Goal: Information Seeking & Learning: Learn about a topic

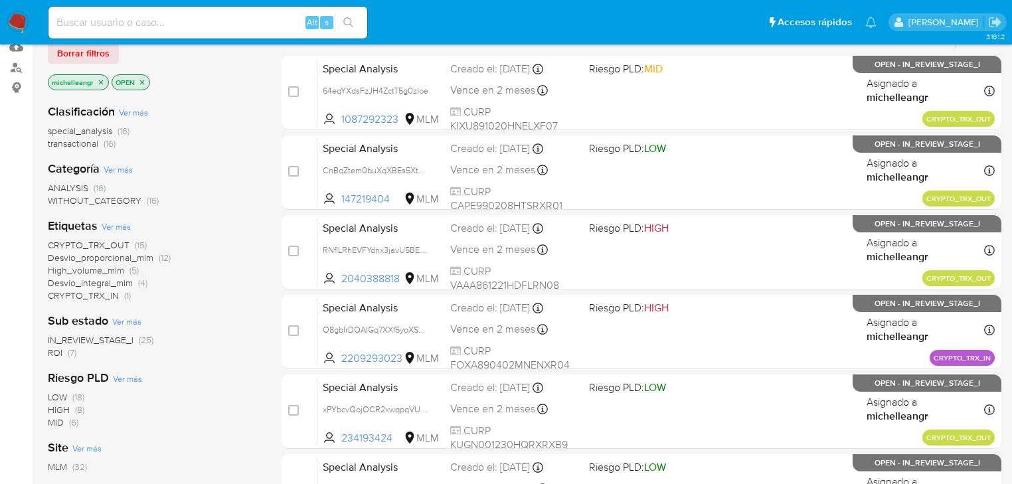
scroll to position [159, 0]
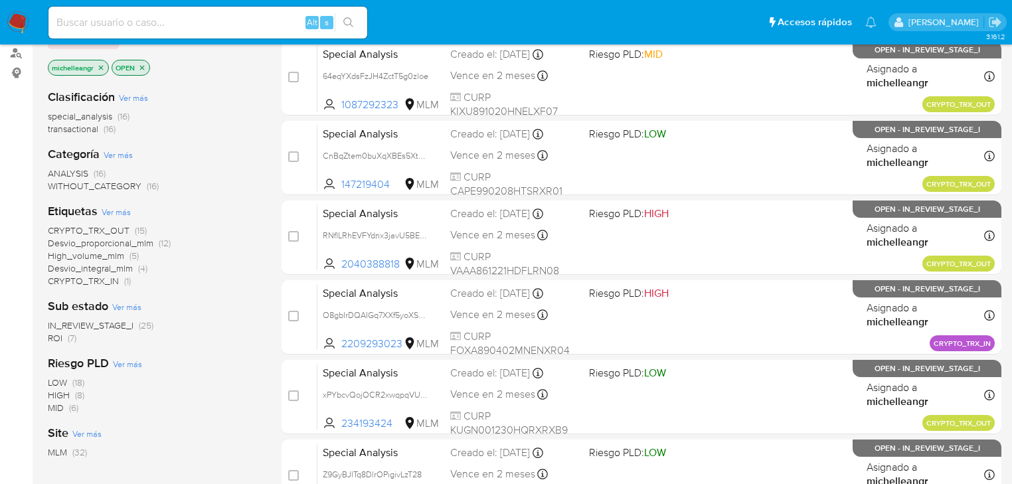
click at [58, 336] on span "ROI" at bounding box center [55, 337] width 15 height 13
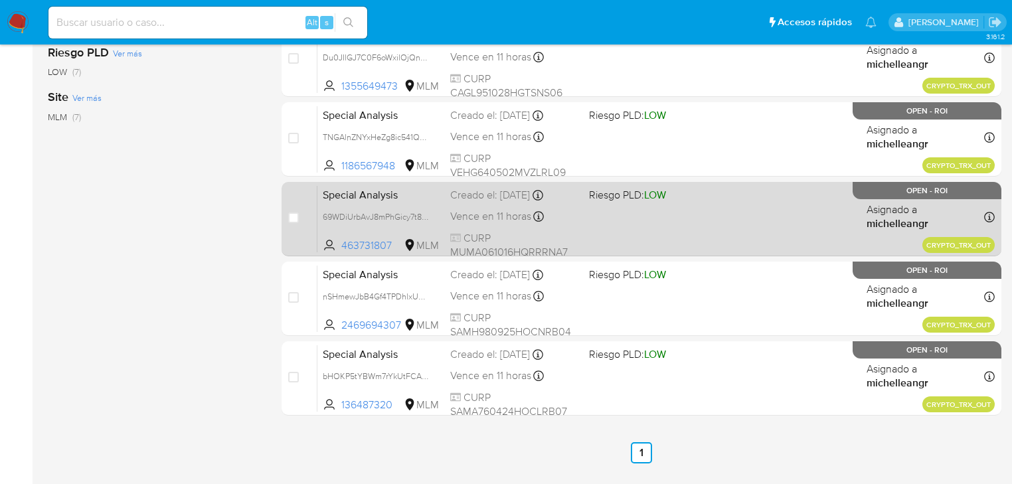
scroll to position [372, 0]
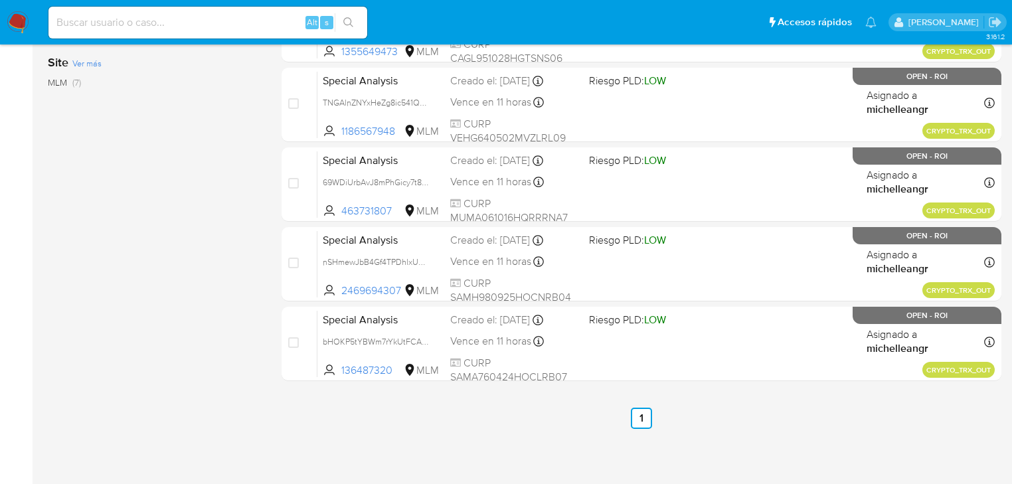
drag, startPoint x: 751, startPoint y: 457, endPoint x: 852, endPoint y: 426, distance: 105.0
click at [751, 457] on div "3.161.2" at bounding box center [524, 78] width 953 height 795
click at [804, 398] on div "select-all-cases-checkbox Asignarme a mí Borrar selección Agrupar por documento…" at bounding box center [641, 104] width 720 height 649
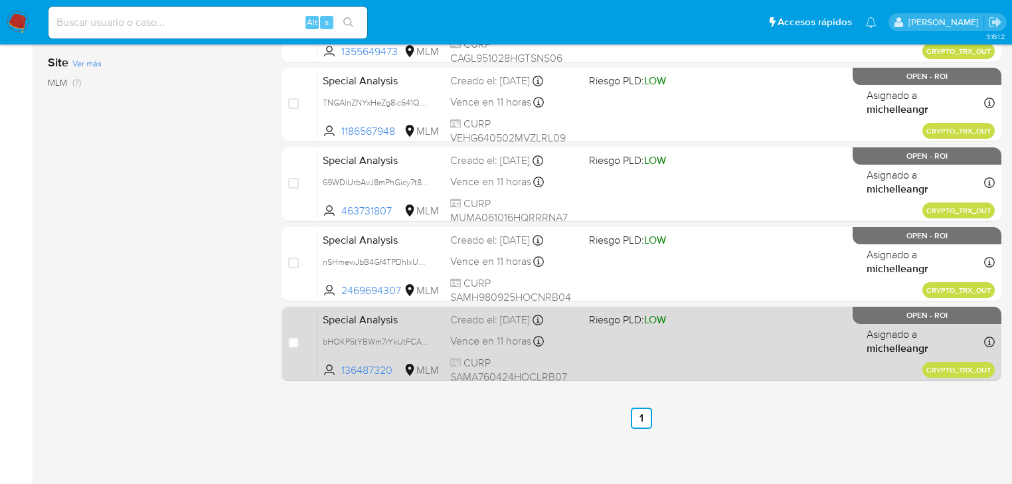
click at [406, 325] on span "Special Analysis" at bounding box center [381, 318] width 117 height 17
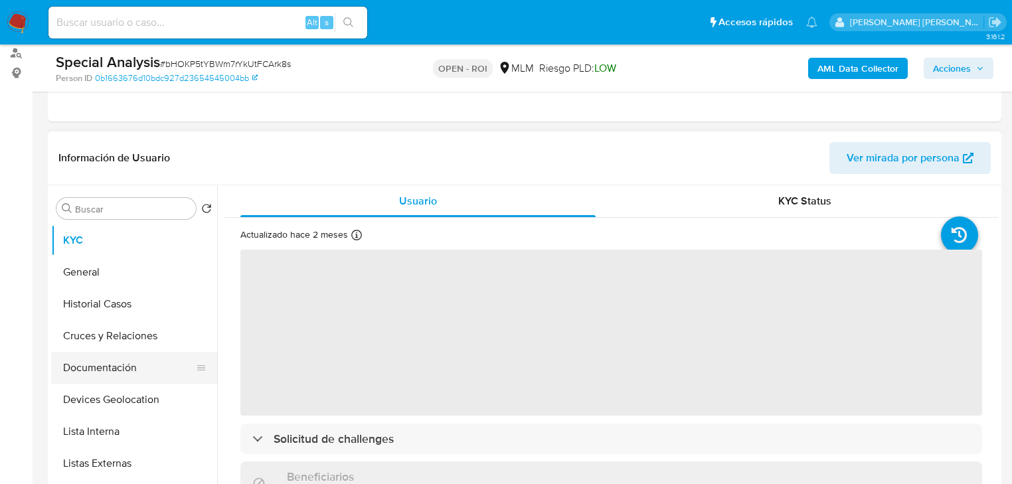
scroll to position [53, 0]
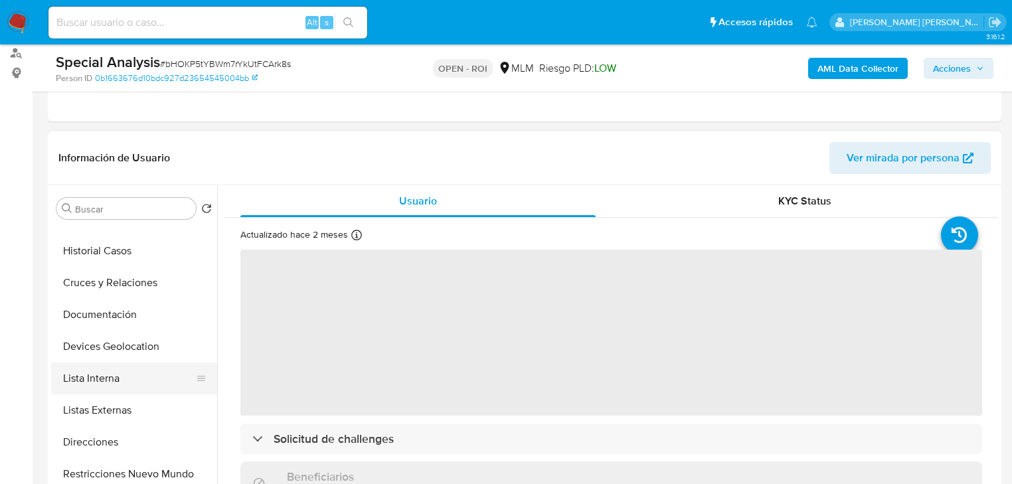
select select "10"
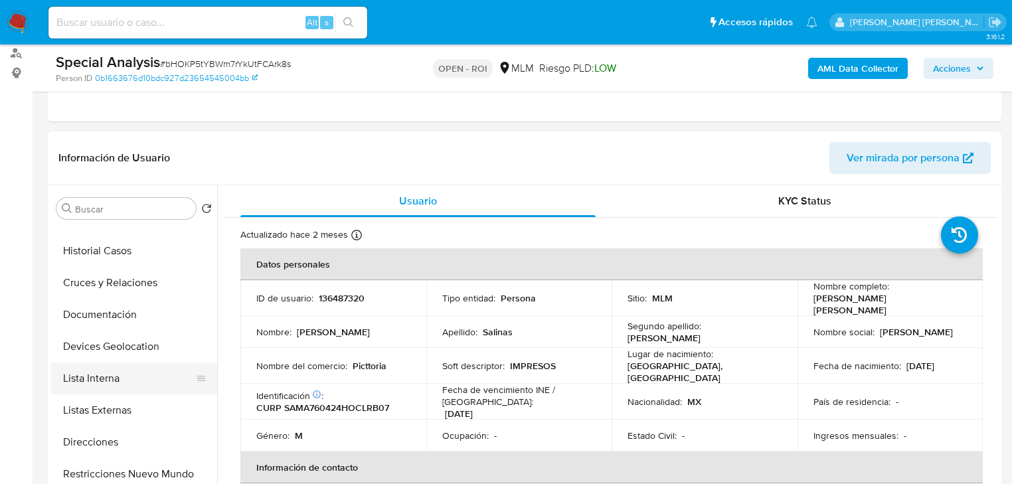
click at [119, 384] on button "Lista Interna" at bounding box center [128, 378] width 155 height 32
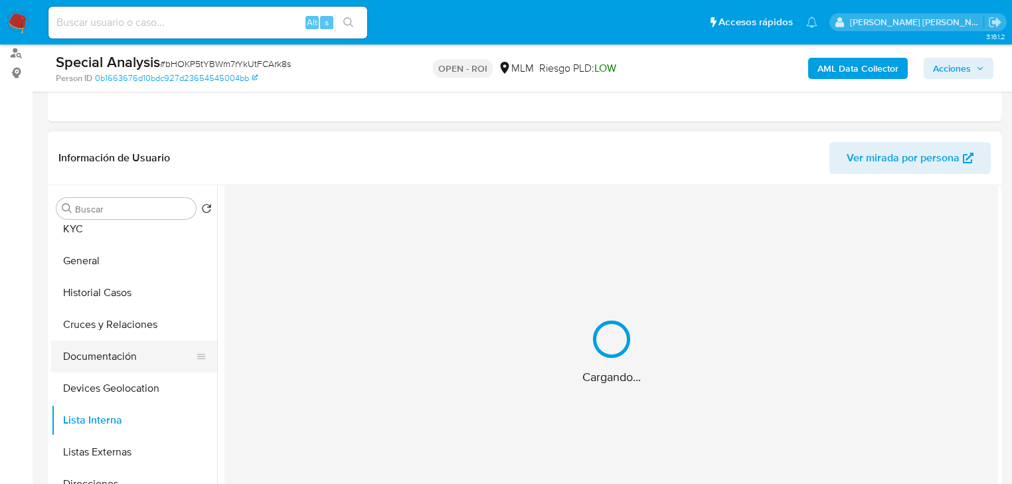
scroll to position [0, 0]
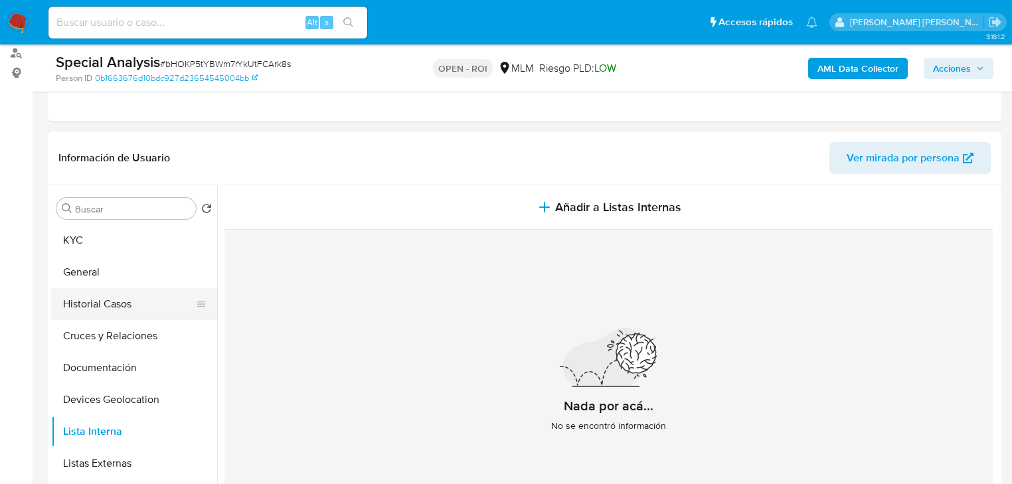
click at [103, 304] on button "Historial Casos" at bounding box center [128, 304] width 155 height 32
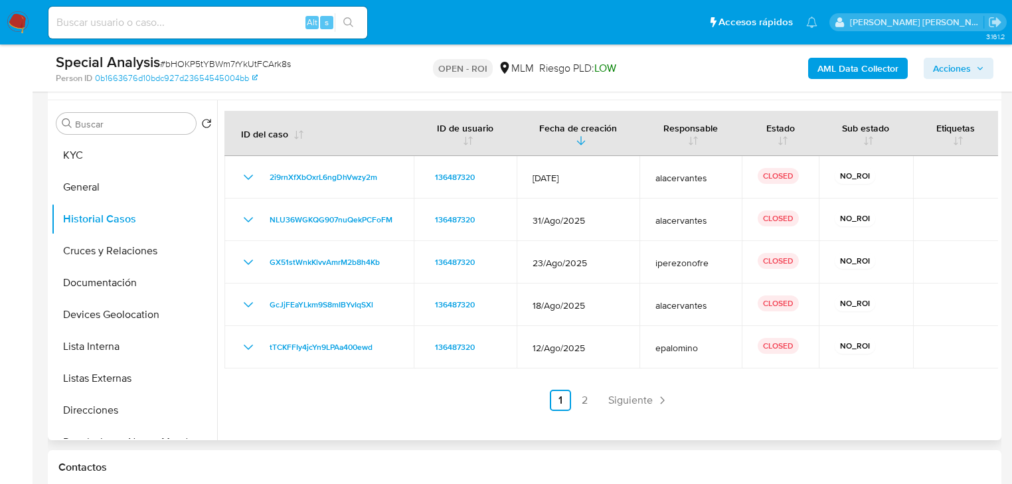
scroll to position [266, 0]
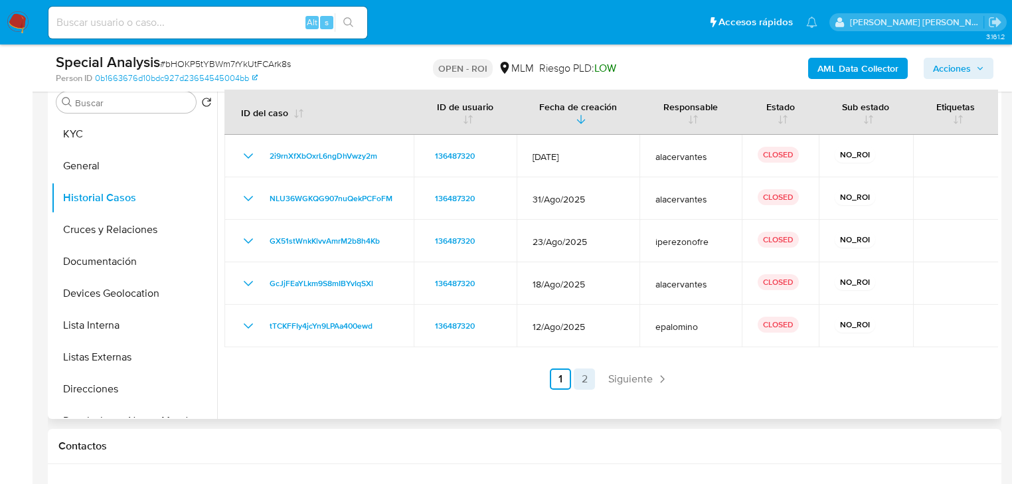
click at [583, 379] on link "2" at bounding box center [583, 378] width 21 height 21
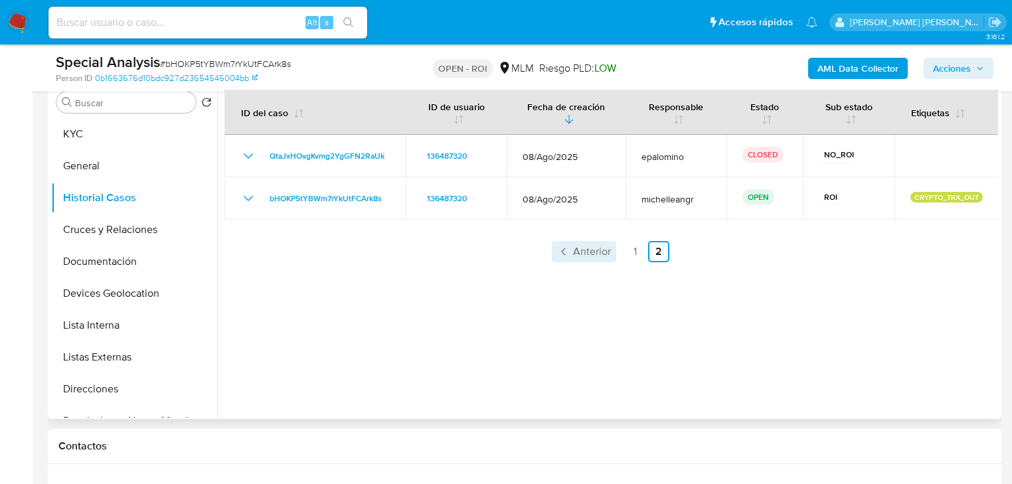
click at [573, 256] on span "Anterior" at bounding box center [592, 251] width 38 height 11
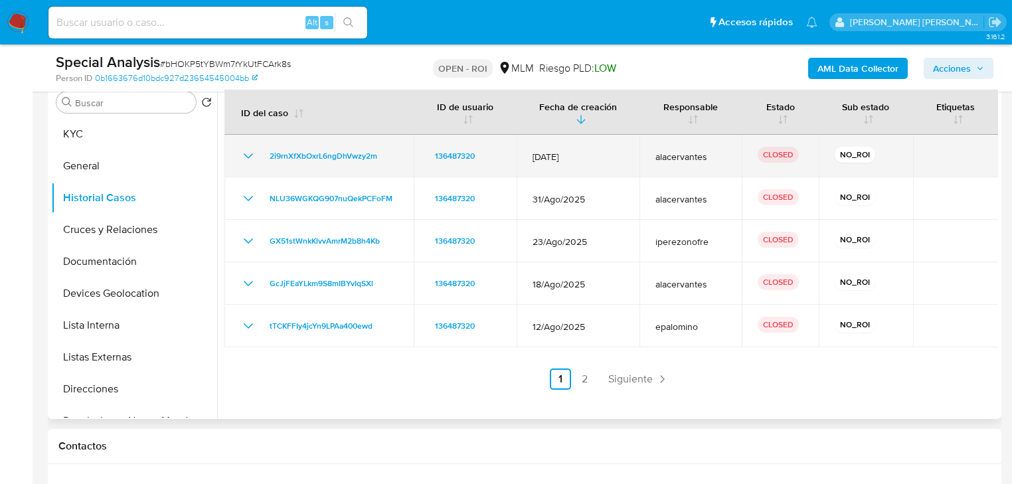
click at [242, 153] on icon "Mostrar/Ocultar" at bounding box center [248, 156] width 16 height 16
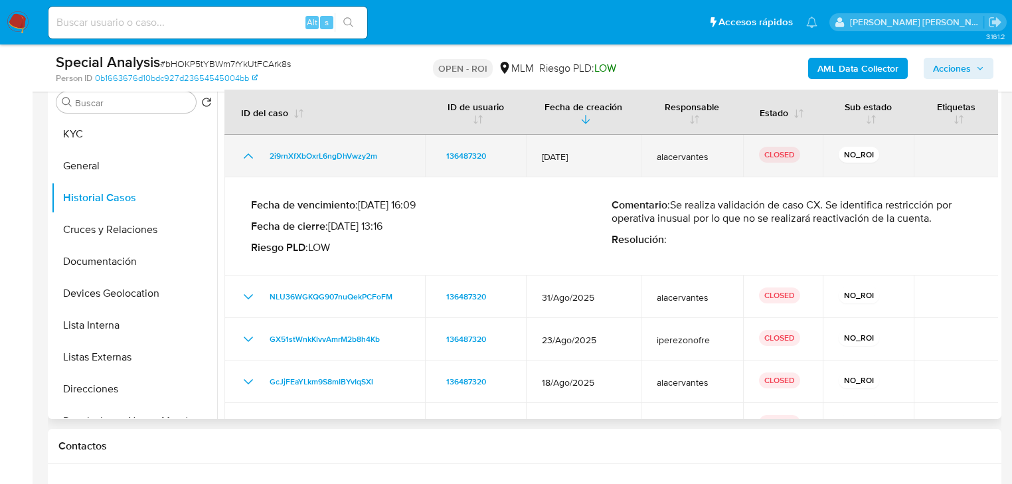
click at [242, 153] on icon "Mostrar/Ocultar" at bounding box center [248, 156] width 16 height 16
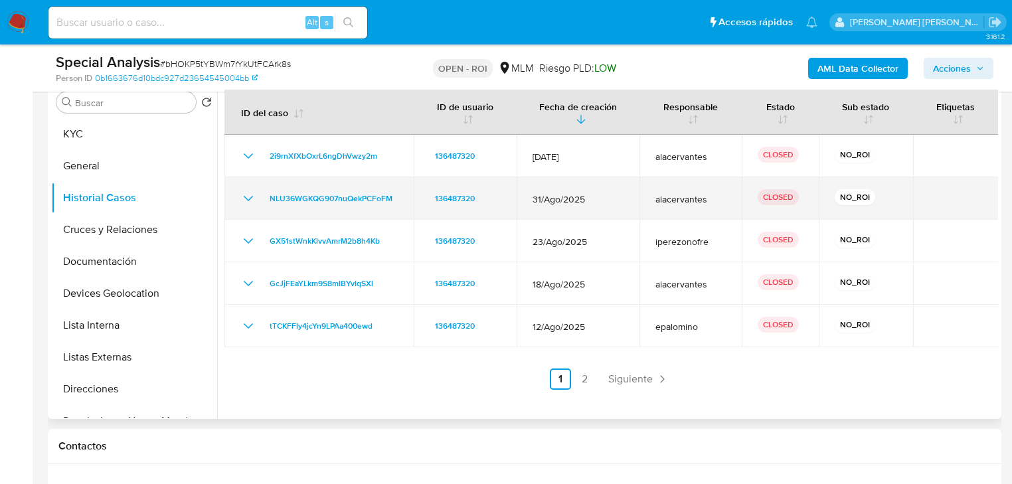
click at [244, 195] on icon "Mostrar/Ocultar" at bounding box center [248, 198] width 16 height 16
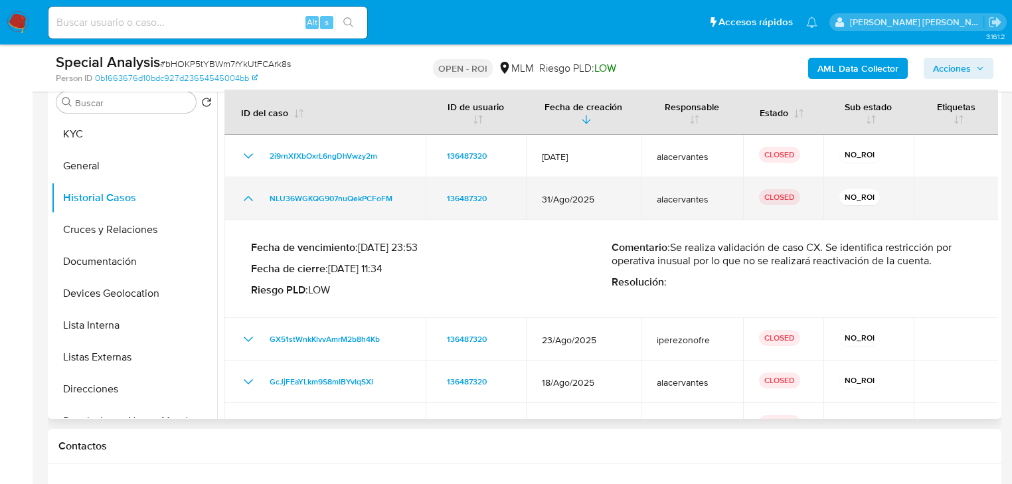
click at [244, 195] on icon "Mostrar/Ocultar" at bounding box center [248, 198] width 16 height 16
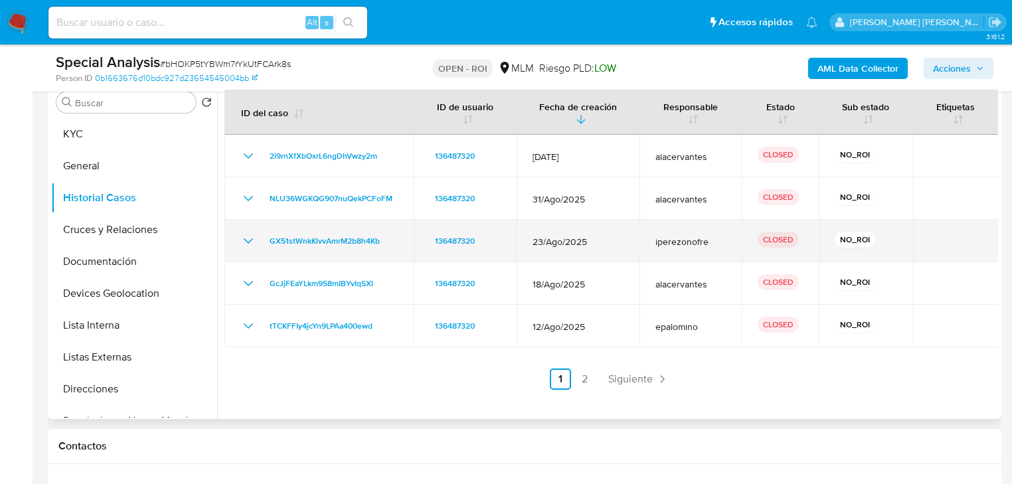
click at [248, 238] on icon "Mostrar/Ocultar" at bounding box center [248, 241] width 16 height 16
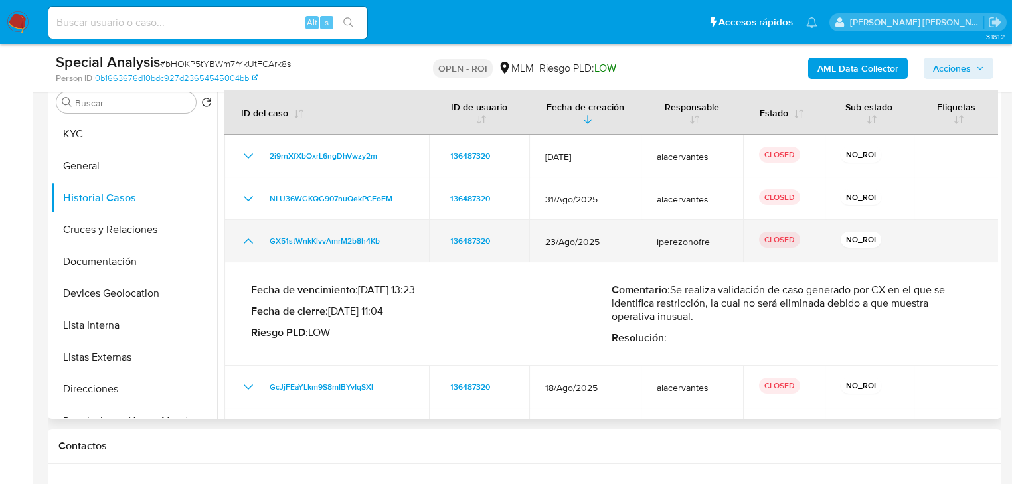
click at [248, 238] on icon "Mostrar/Ocultar" at bounding box center [248, 240] width 9 height 5
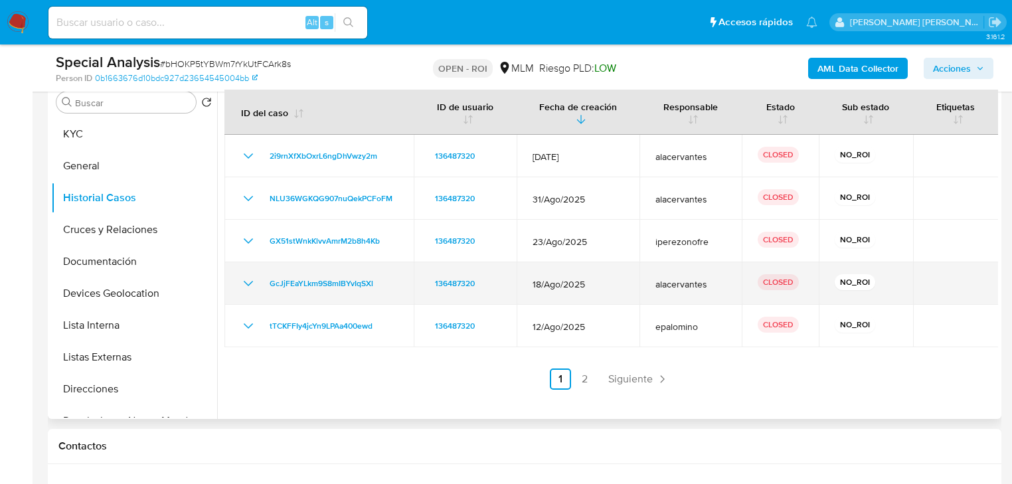
click at [246, 281] on icon "Mostrar/Ocultar" at bounding box center [248, 283] width 16 height 16
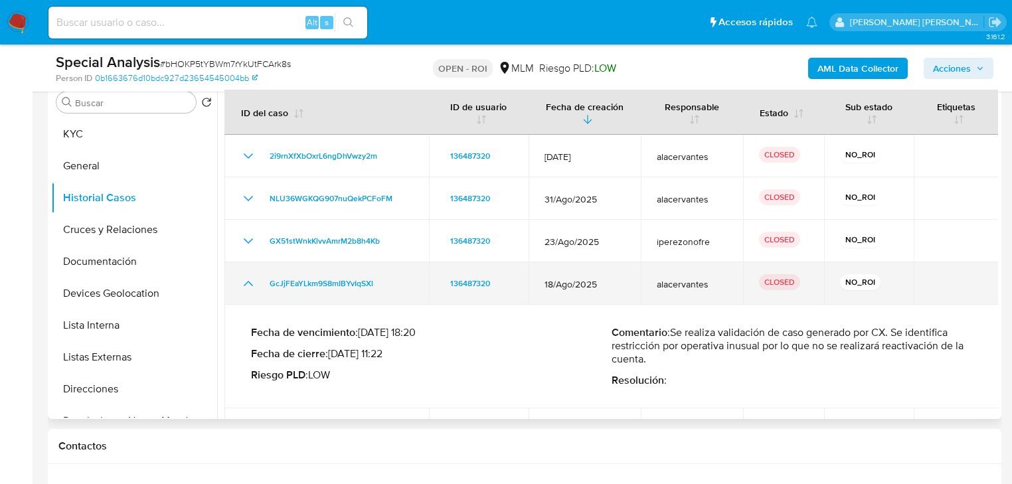
click at [250, 283] on icon "Mostrar/Ocultar" at bounding box center [248, 283] width 9 height 5
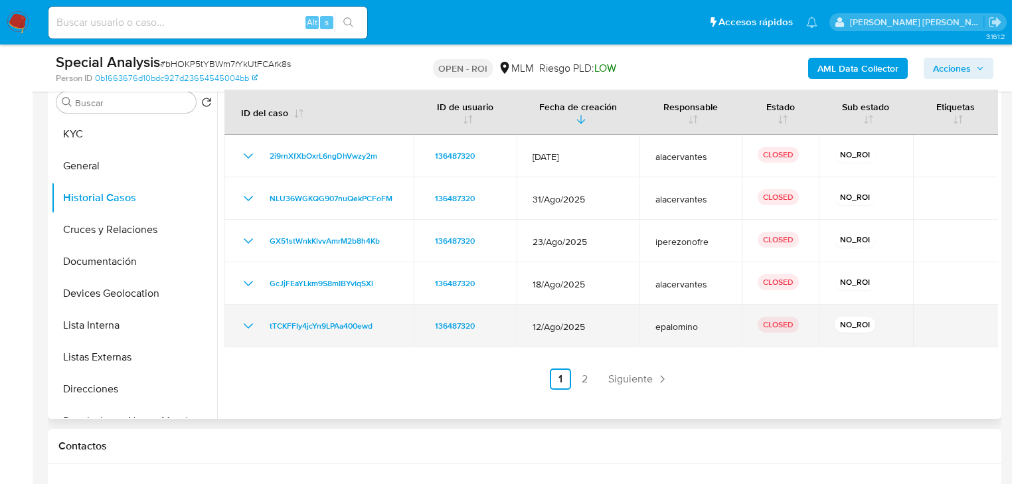
click at [250, 321] on icon "Mostrar/Ocultar" at bounding box center [248, 326] width 16 height 16
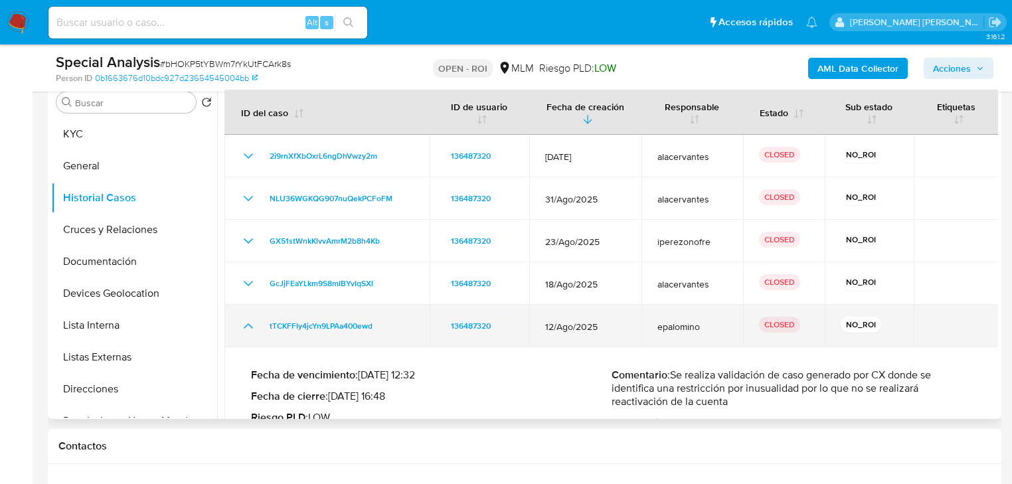
click at [250, 321] on icon "Mostrar/Ocultar" at bounding box center [248, 326] width 16 height 16
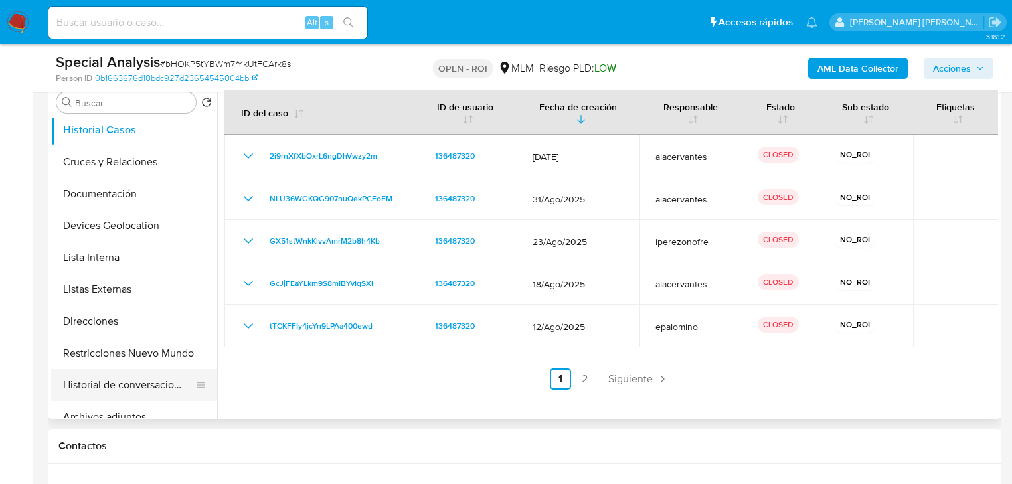
scroll to position [159, 0]
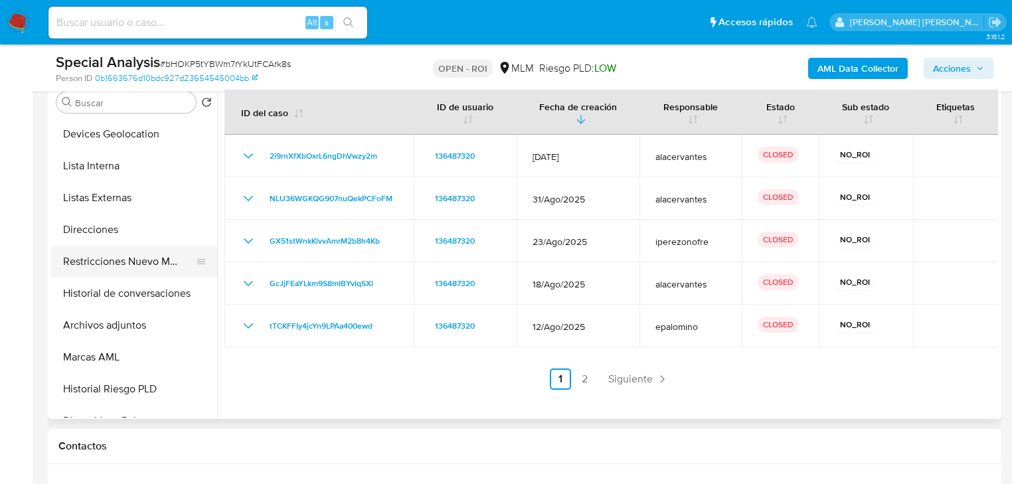
click at [151, 271] on button "Restricciones Nuevo Mundo" at bounding box center [128, 262] width 155 height 32
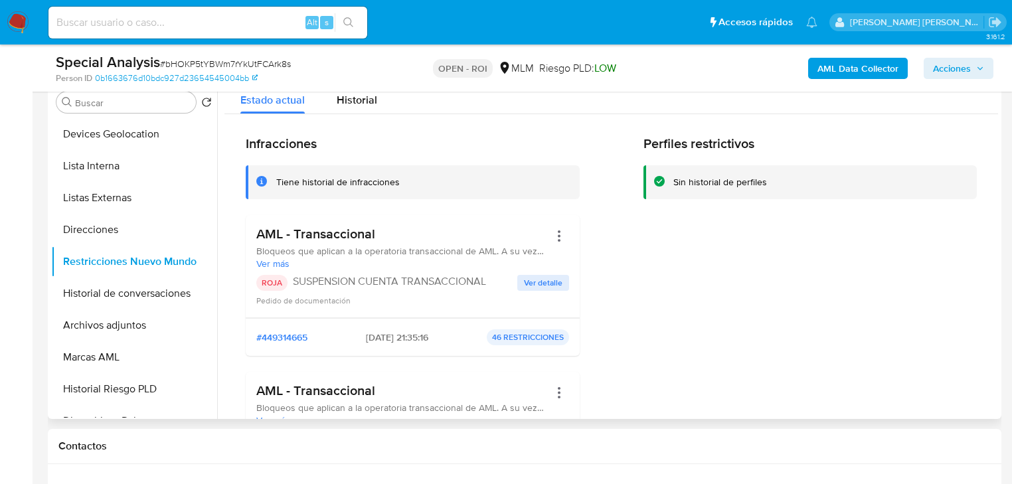
click at [530, 281] on span "Ver detalle" at bounding box center [543, 282] width 38 height 13
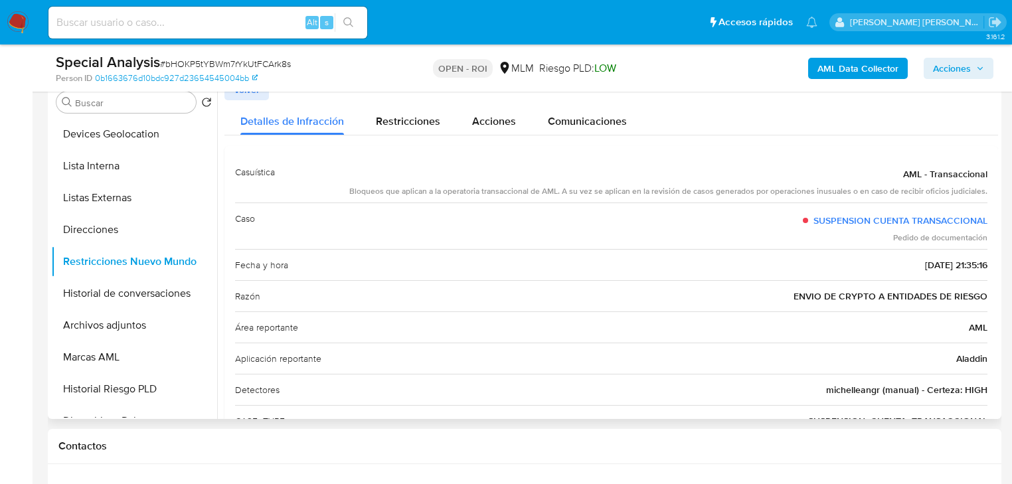
click at [255, 98] on span "Volver" at bounding box center [247, 89] width 26 height 19
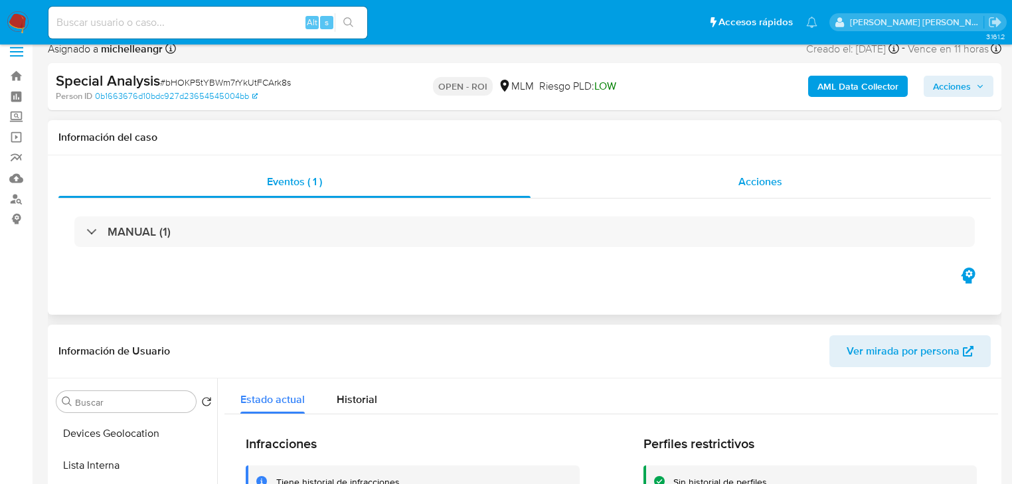
scroll to position [0, 0]
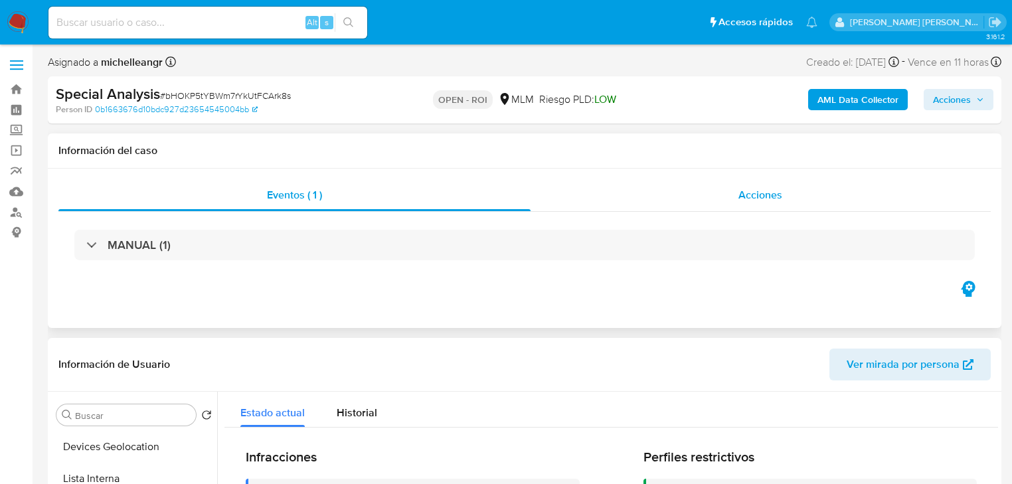
click at [769, 197] on span "Acciones" at bounding box center [760, 194] width 44 height 15
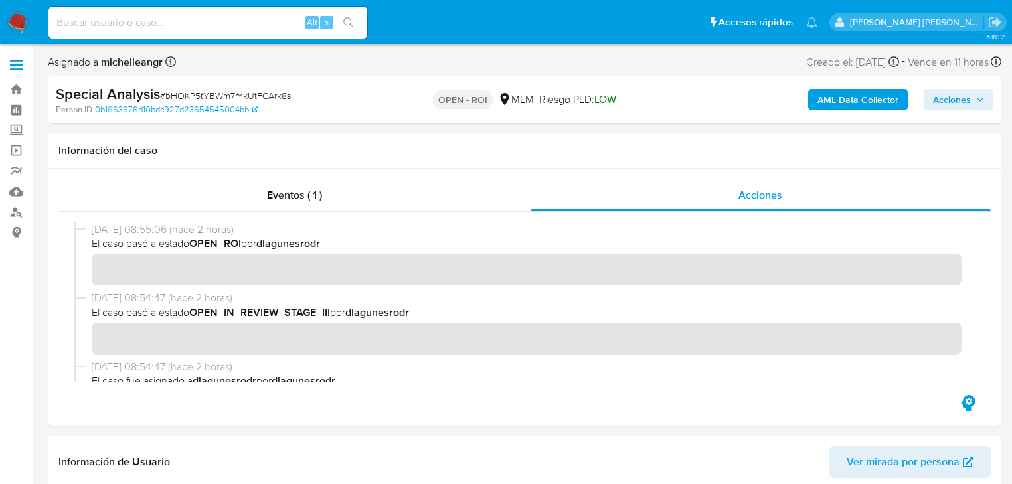
click at [956, 106] on span "Acciones" at bounding box center [952, 99] width 38 height 21
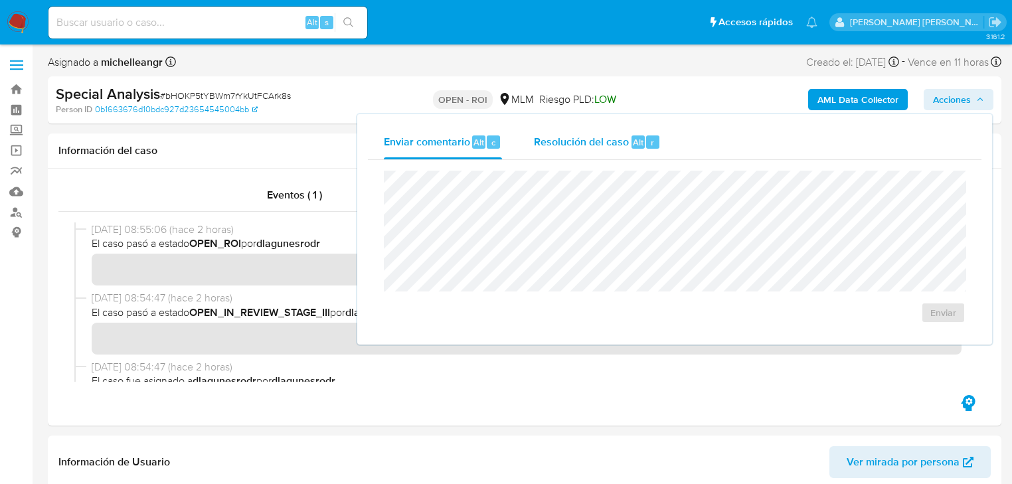
click at [587, 143] on span "Resolución del caso" at bounding box center [581, 141] width 95 height 15
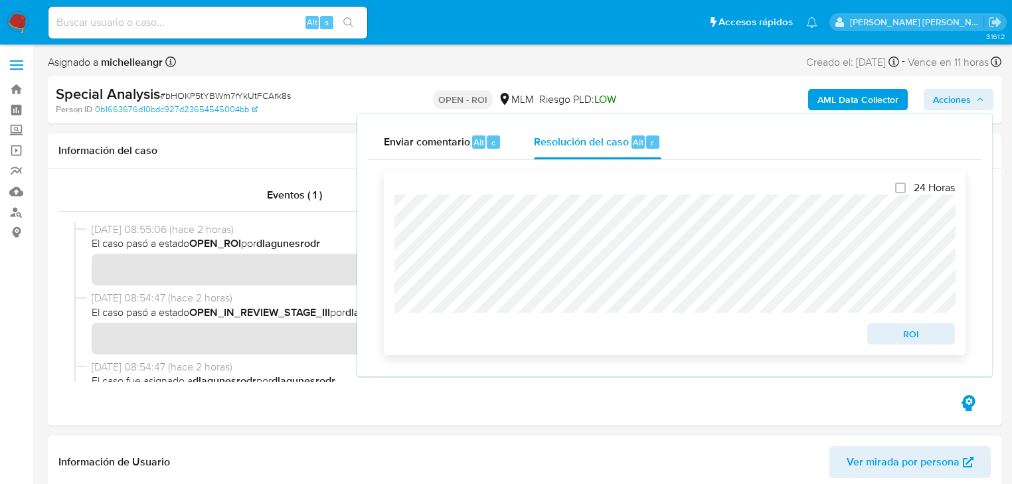
click at [903, 337] on span "ROI" at bounding box center [910, 334] width 69 height 19
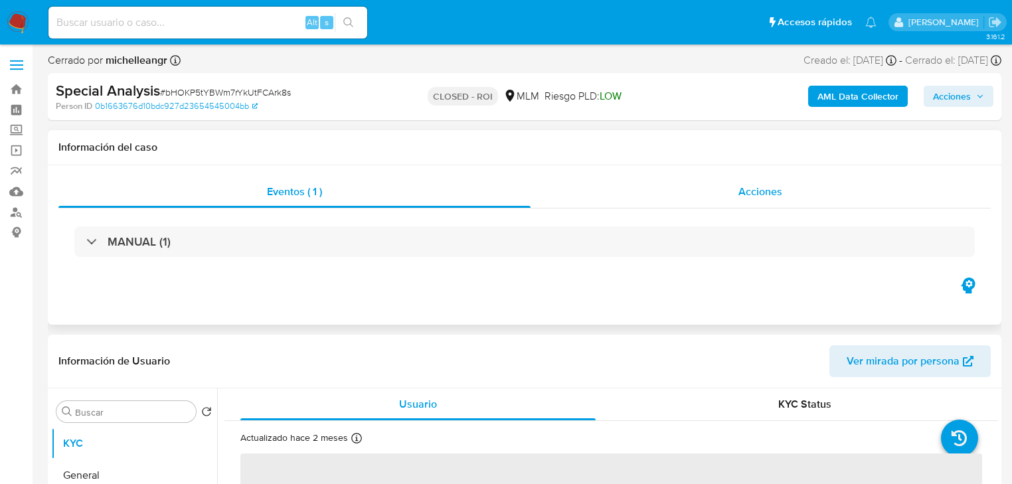
click at [751, 186] on span "Acciones" at bounding box center [760, 191] width 44 height 15
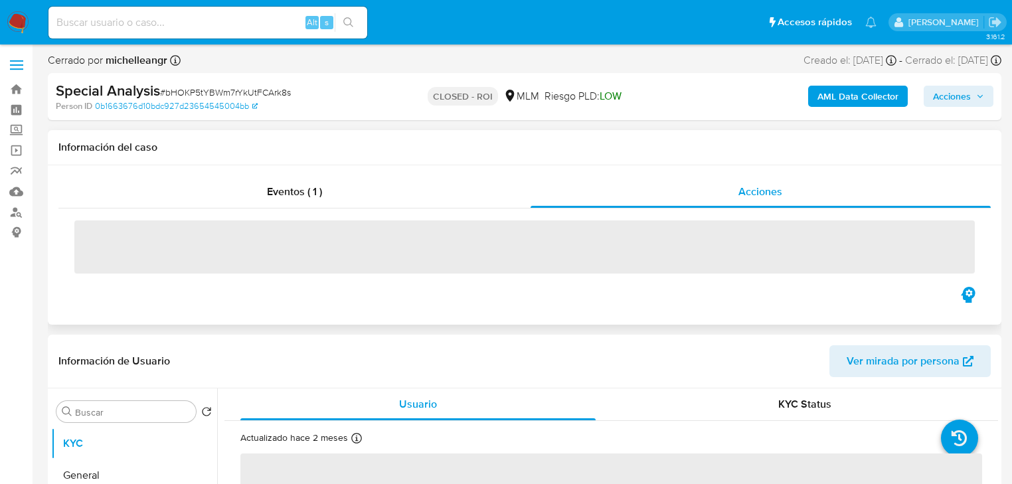
select select "10"
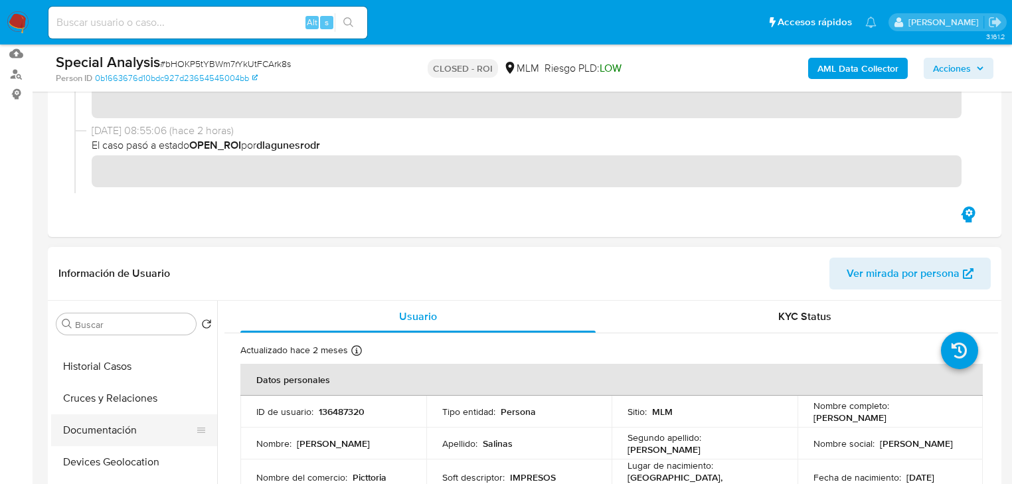
scroll to position [212, 0]
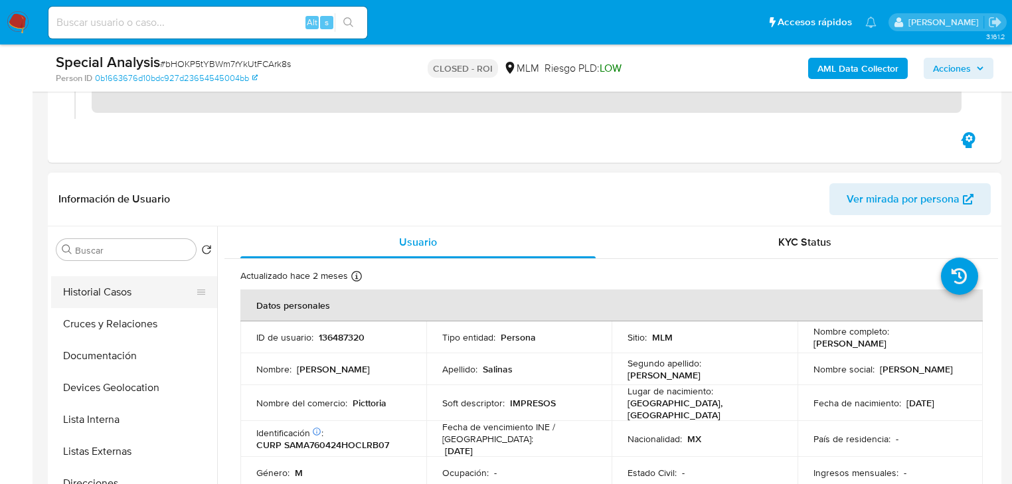
click at [122, 295] on button "Historial Casos" at bounding box center [128, 292] width 155 height 32
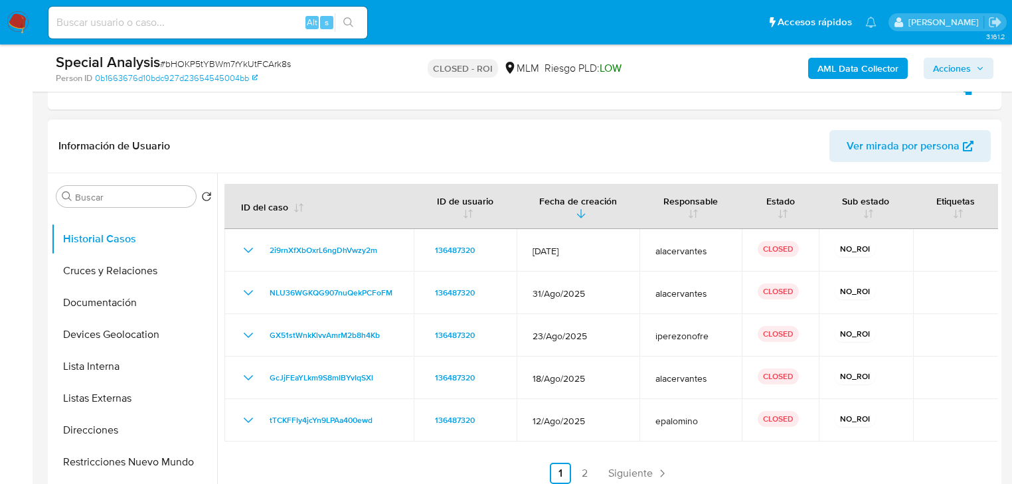
scroll to position [319, 0]
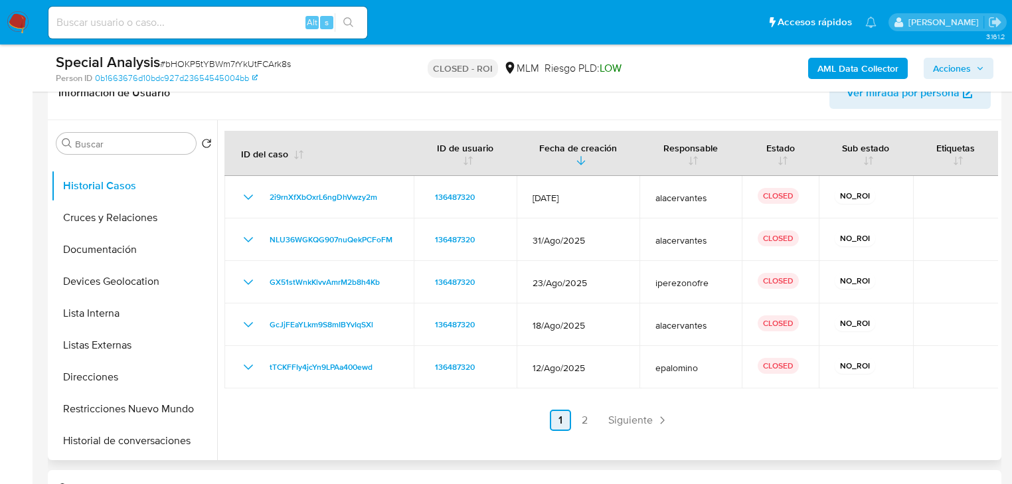
click at [627, 427] on link "Siguiente" at bounding box center [638, 420] width 71 height 21
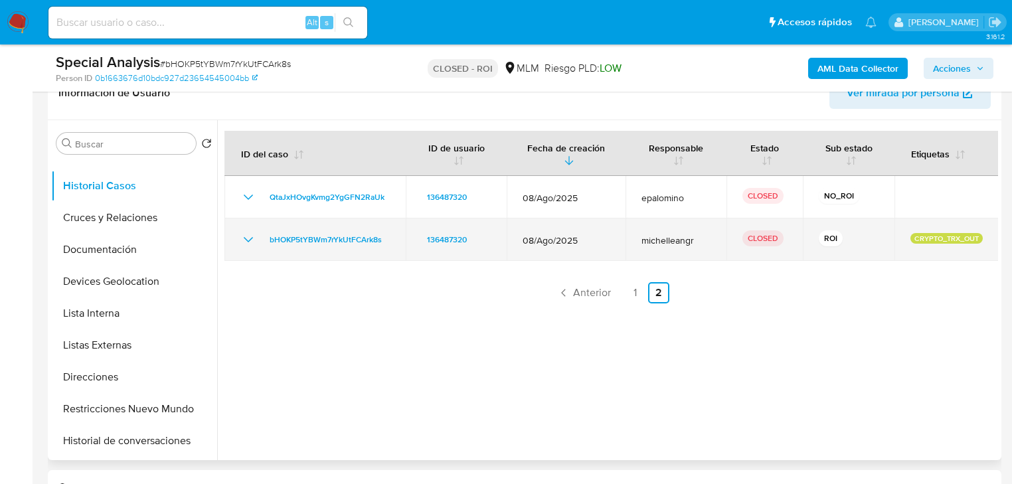
click at [246, 238] on icon "Mostrar/Ocultar" at bounding box center [248, 239] width 9 height 5
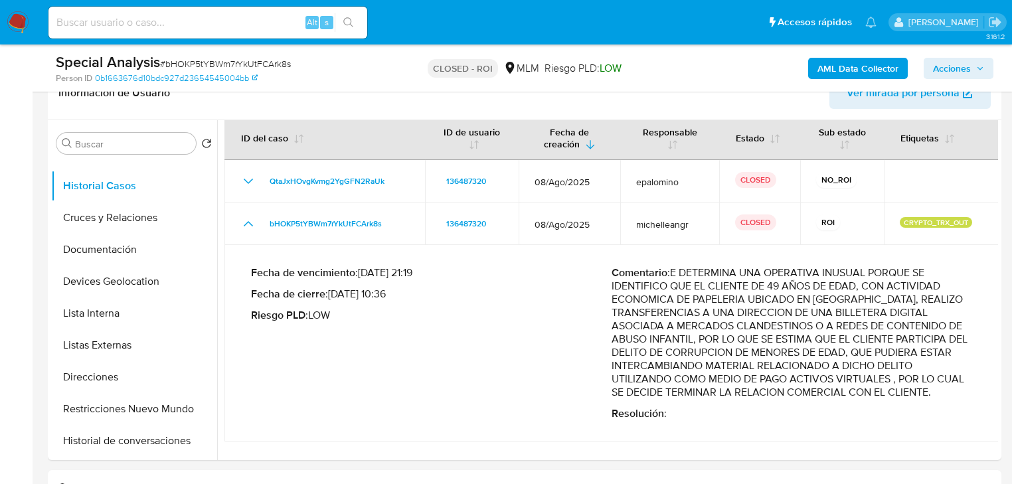
scroll to position [0, 0]
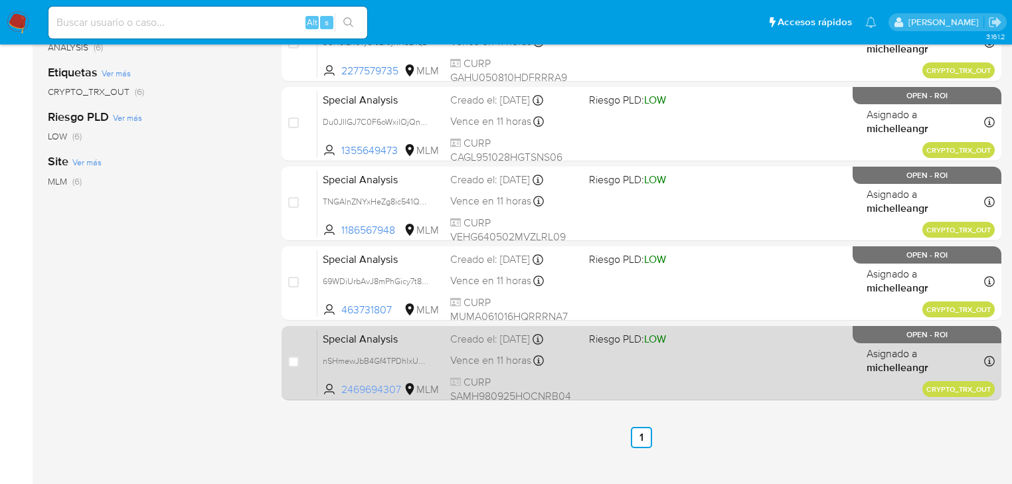
scroll to position [324, 0]
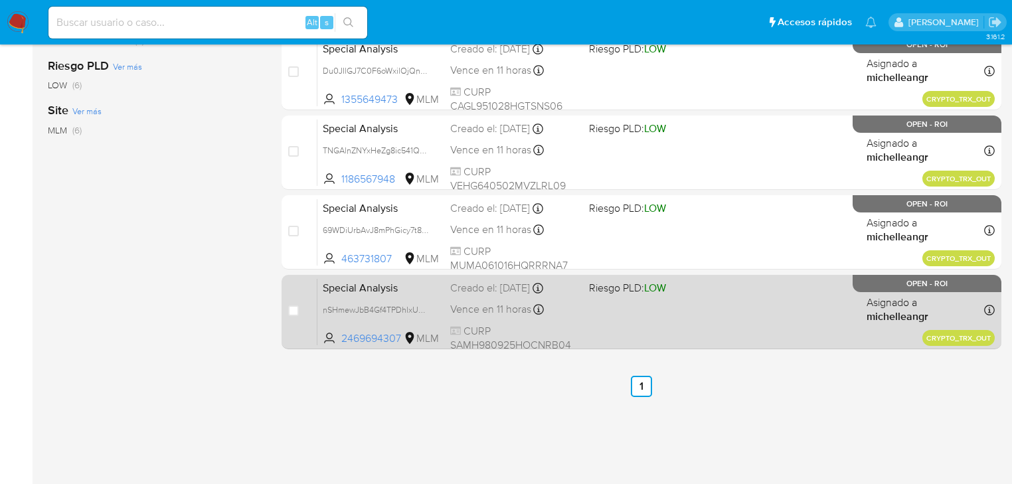
click at [359, 285] on span "Special Analysis" at bounding box center [381, 286] width 117 height 17
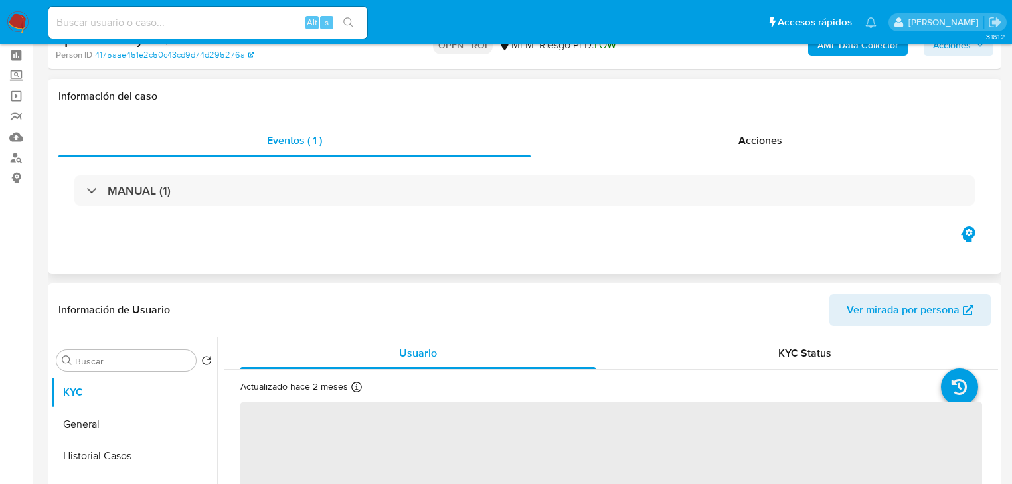
scroll to position [212, 0]
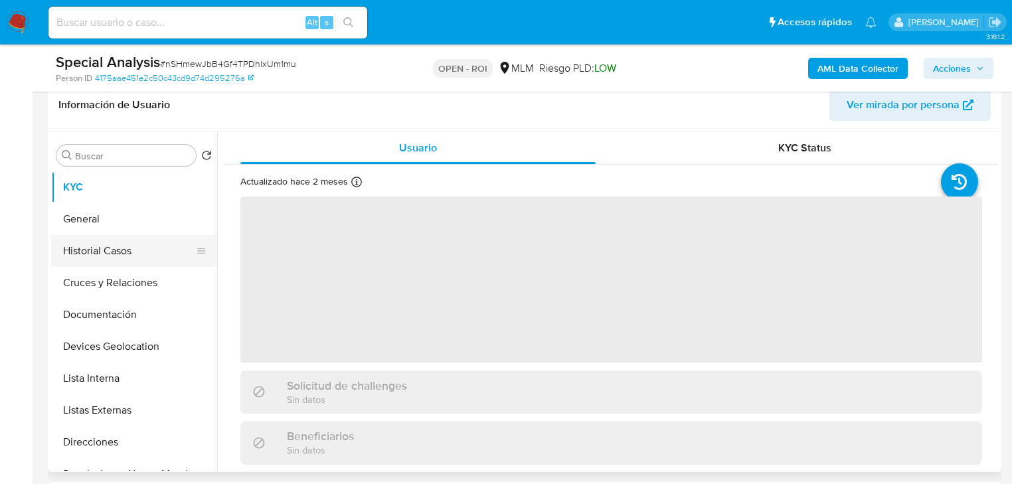
select select "10"
click at [96, 256] on button "Historial Casos" at bounding box center [128, 251] width 155 height 32
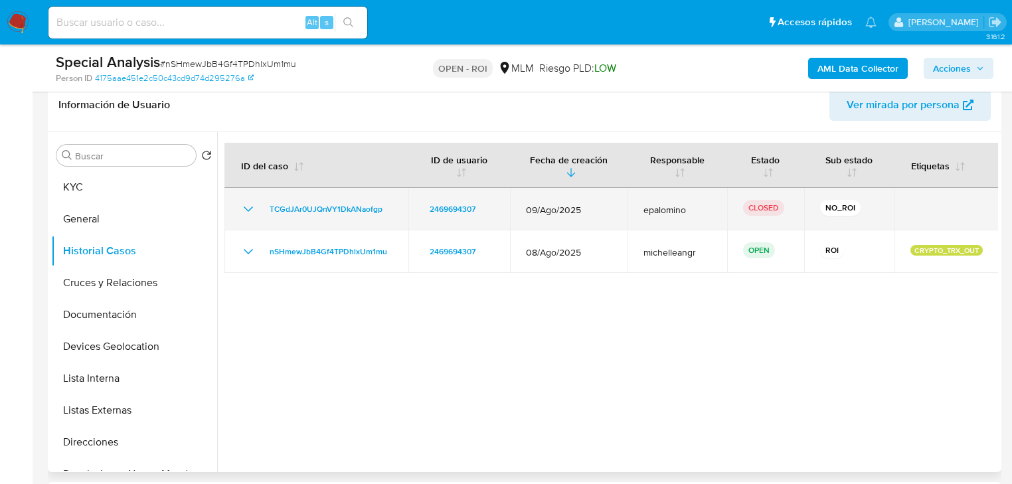
click at [254, 203] on icon "Mostrar/Ocultar" at bounding box center [248, 209] width 16 height 16
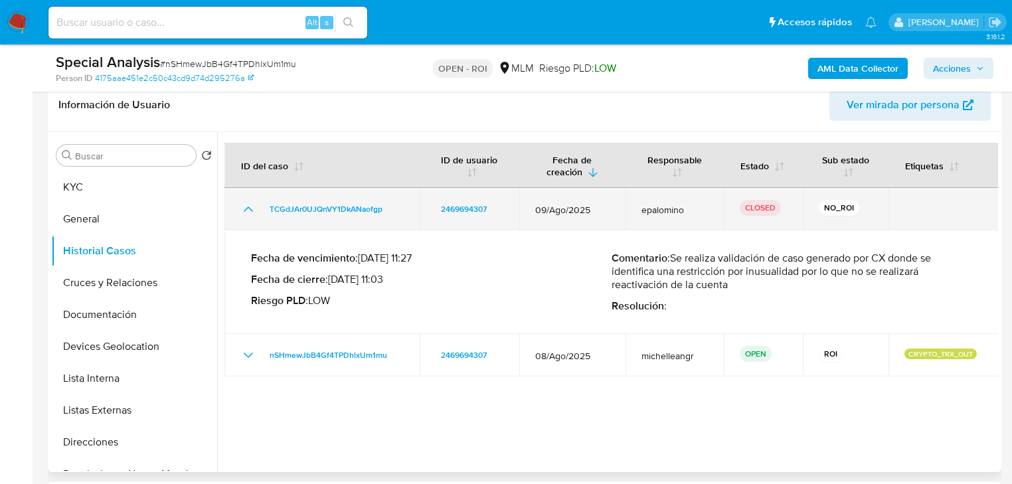
click at [254, 203] on icon "Mostrar/Ocultar" at bounding box center [248, 209] width 16 height 16
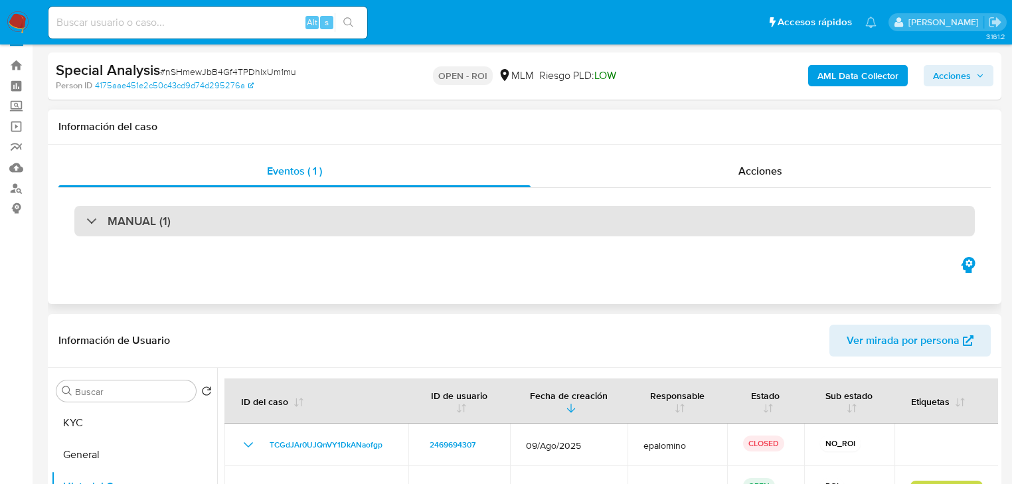
scroll to position [0, 0]
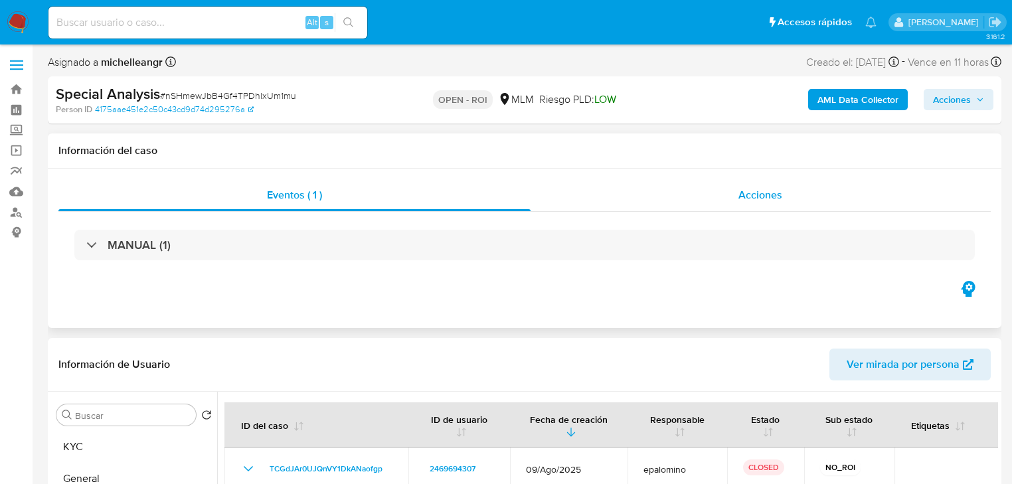
click at [765, 191] on span "Acciones" at bounding box center [760, 194] width 44 height 15
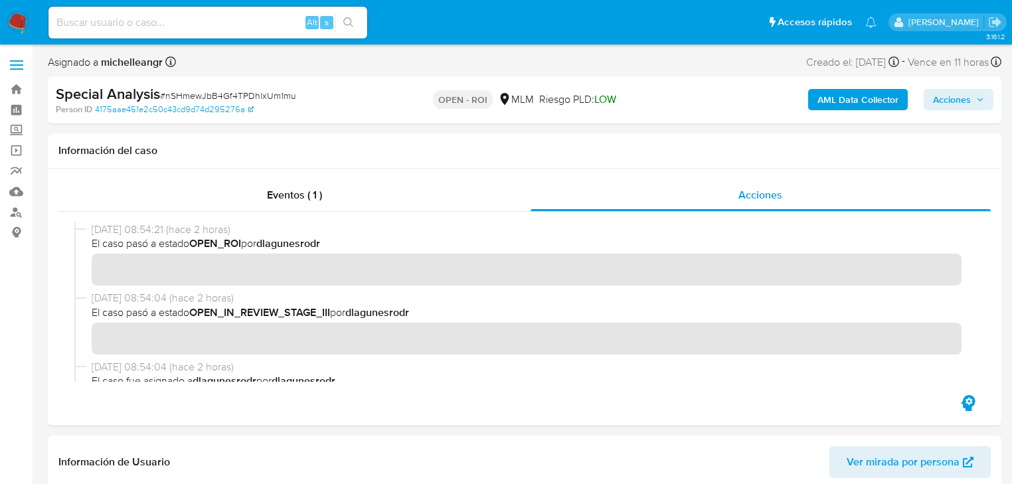
click at [957, 104] on span "Acciones" at bounding box center [952, 99] width 38 height 21
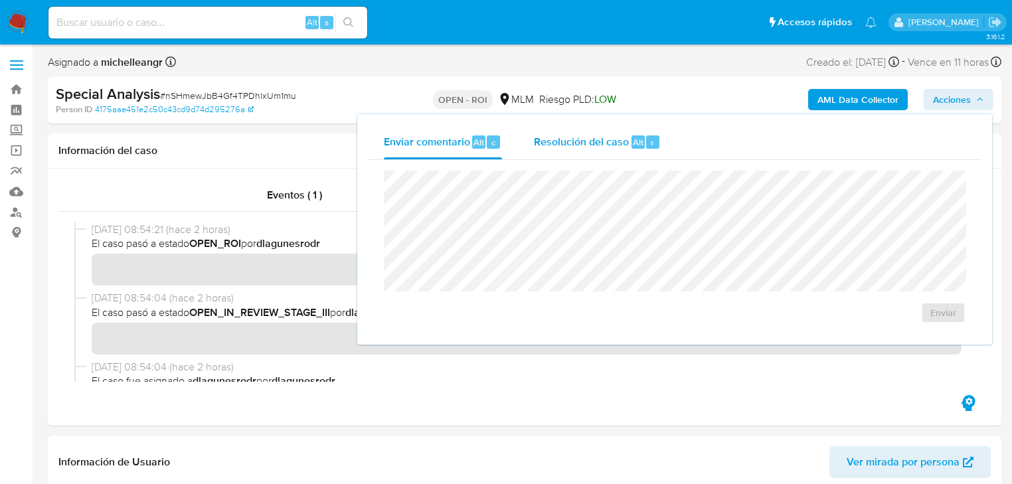
click at [572, 137] on span "Resolución del caso" at bounding box center [581, 141] width 95 height 15
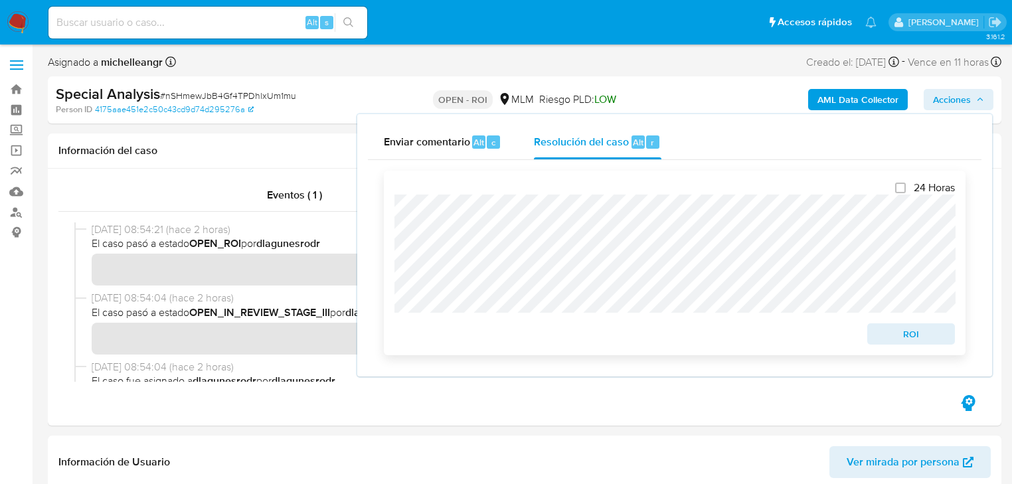
click at [894, 331] on span "ROI" at bounding box center [910, 334] width 69 height 19
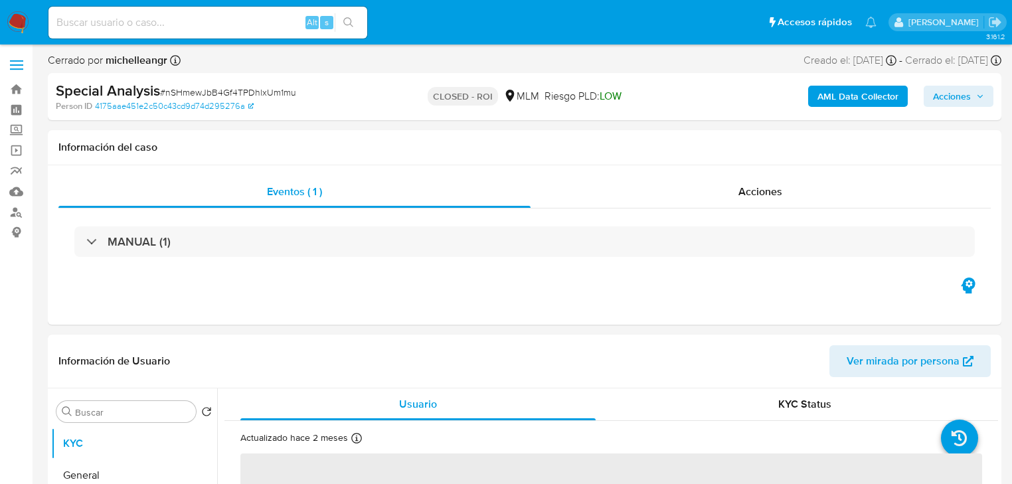
select select "10"
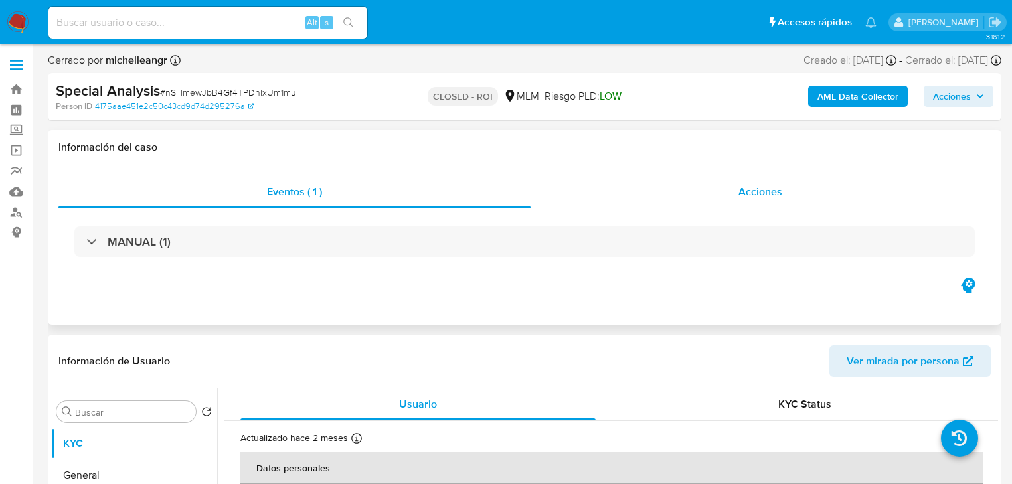
click at [742, 189] on span "Acciones" at bounding box center [760, 191] width 44 height 15
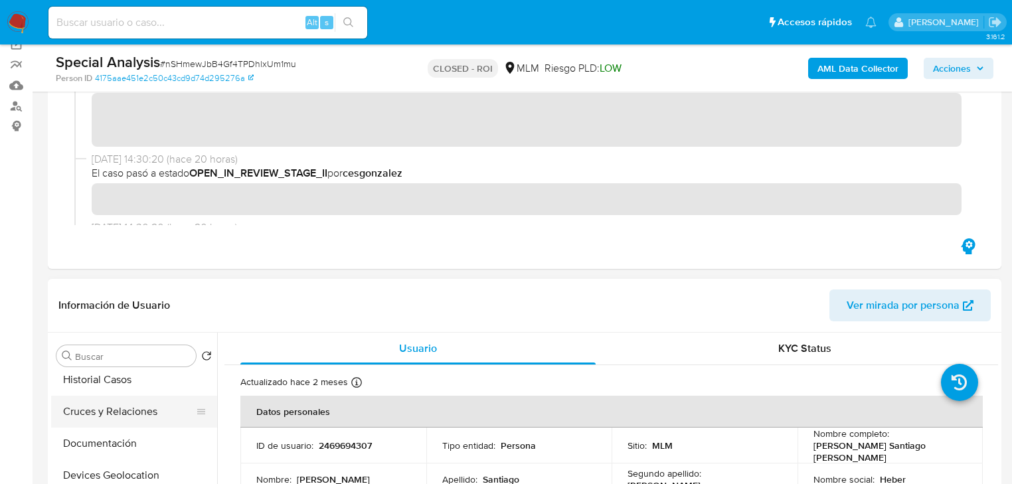
scroll to position [53, 0]
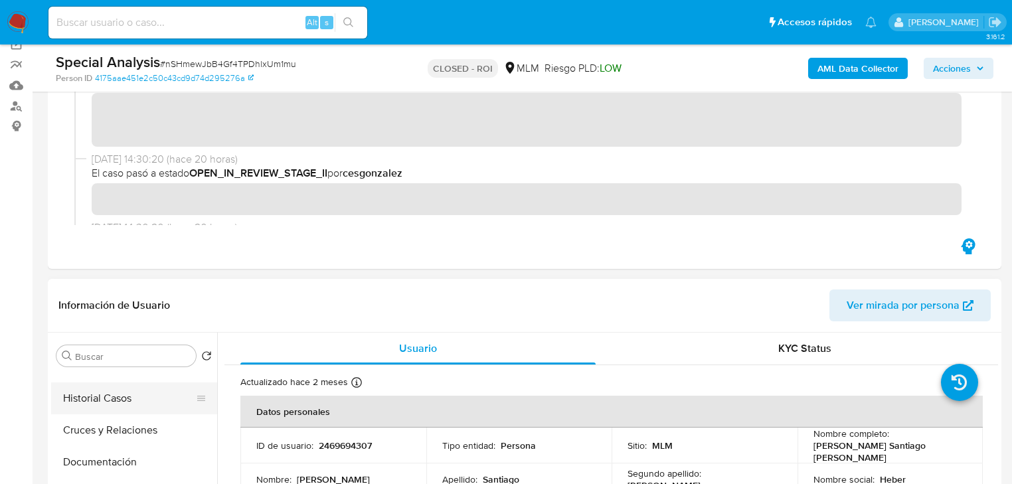
click at [122, 402] on button "Historial Casos" at bounding box center [128, 398] width 155 height 32
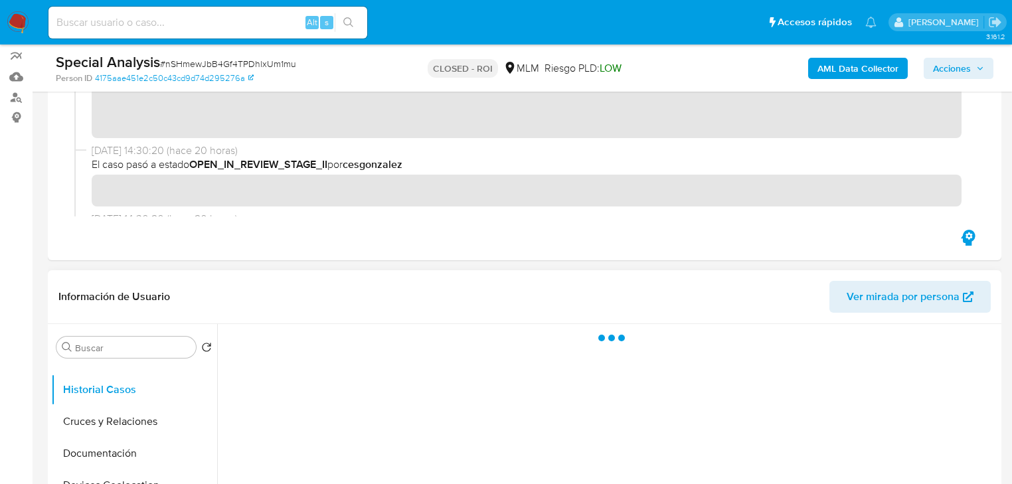
scroll to position [212, 0]
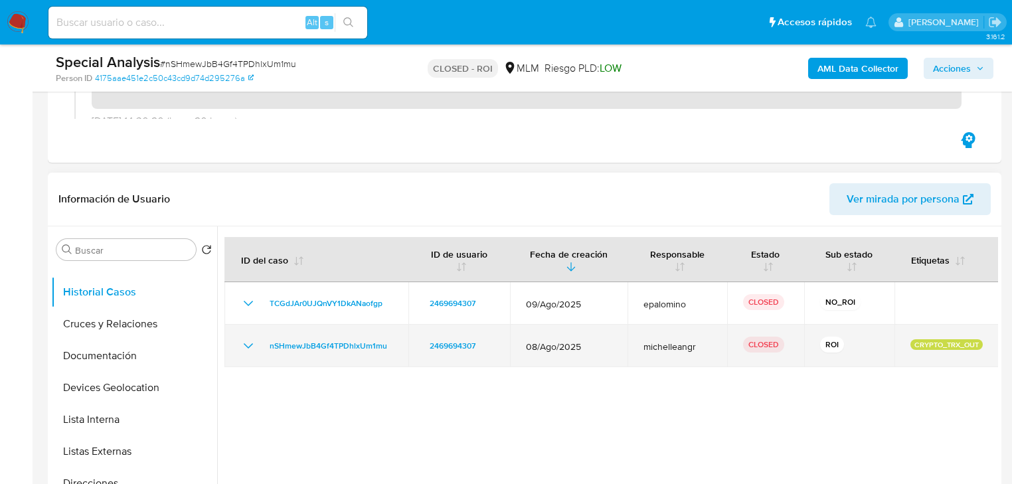
click at [244, 342] on icon "Mostrar/Ocultar" at bounding box center [248, 346] width 16 height 16
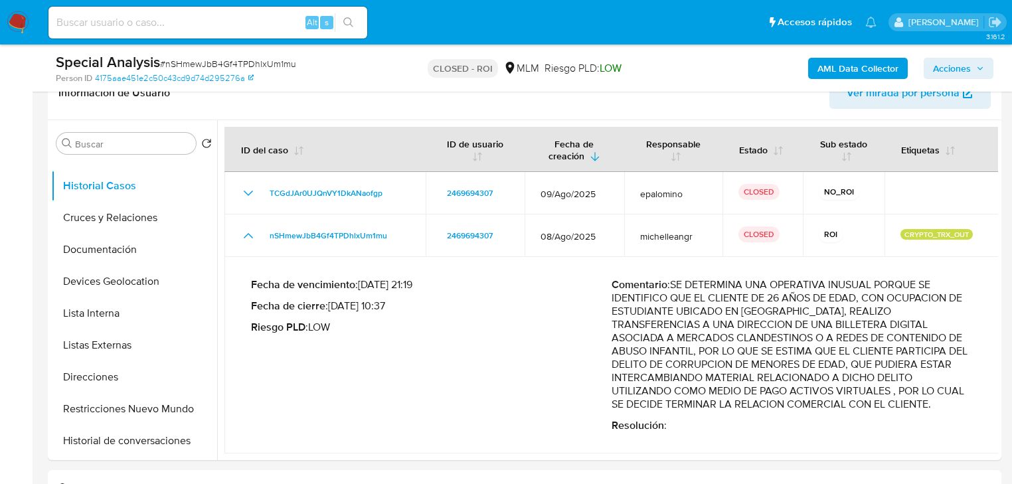
scroll to position [0, 0]
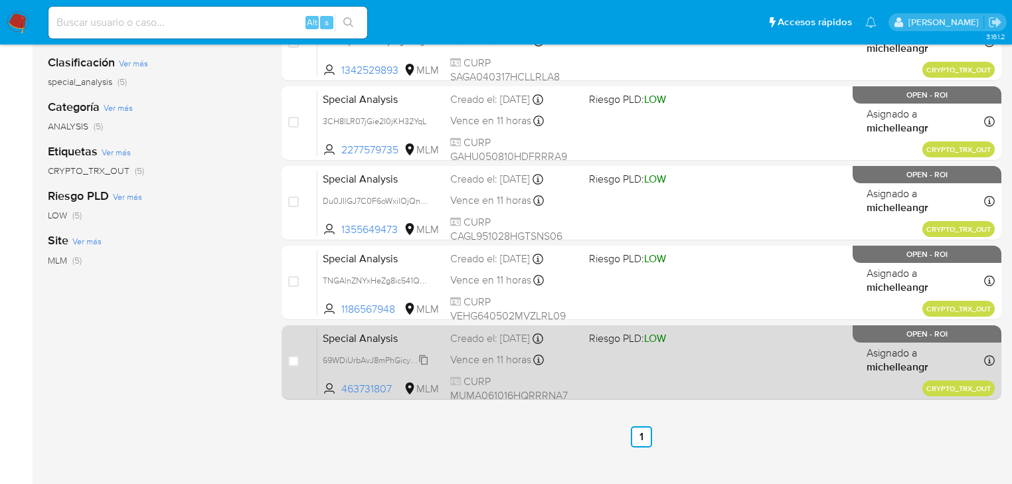
scroll to position [212, 0]
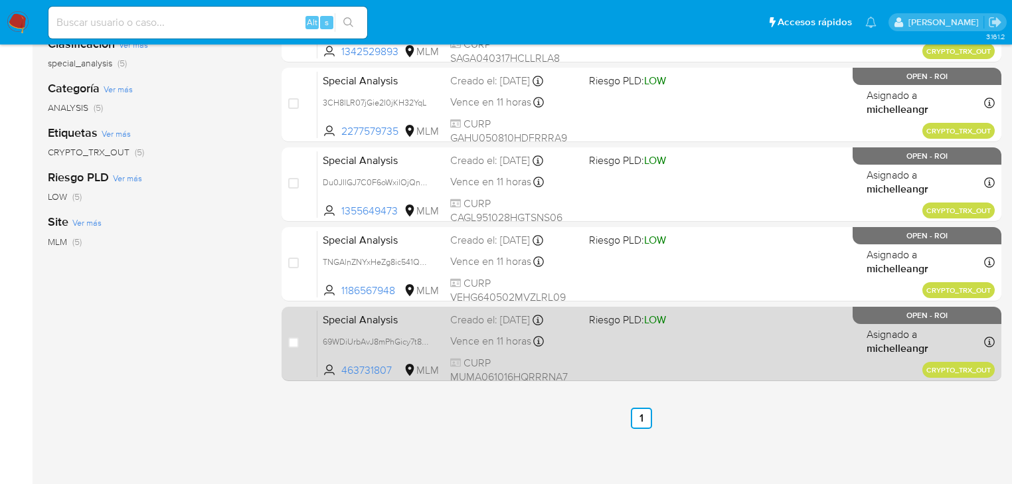
click at [354, 319] on span "Special Analysis" at bounding box center [381, 318] width 117 height 17
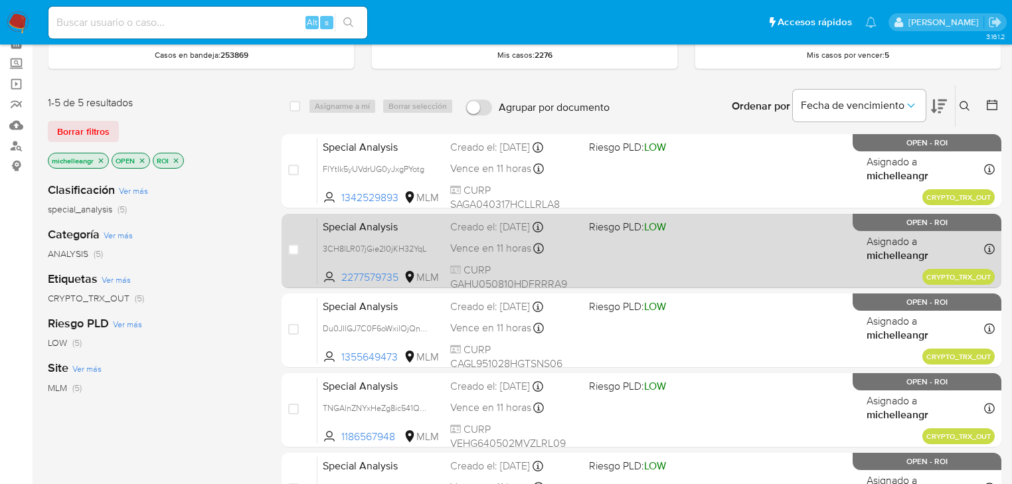
scroll to position [159, 0]
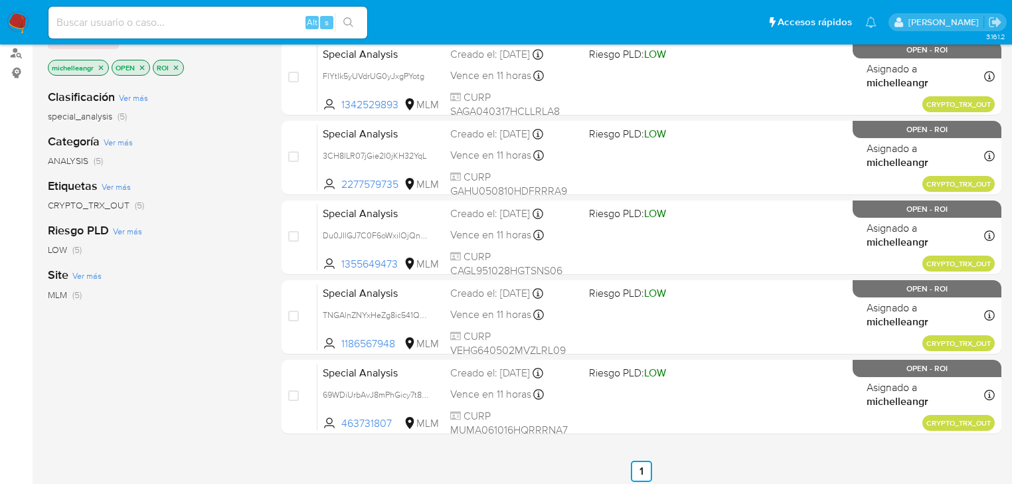
click at [100, 67] on icon "close-filter" at bounding box center [101, 67] width 5 height 5
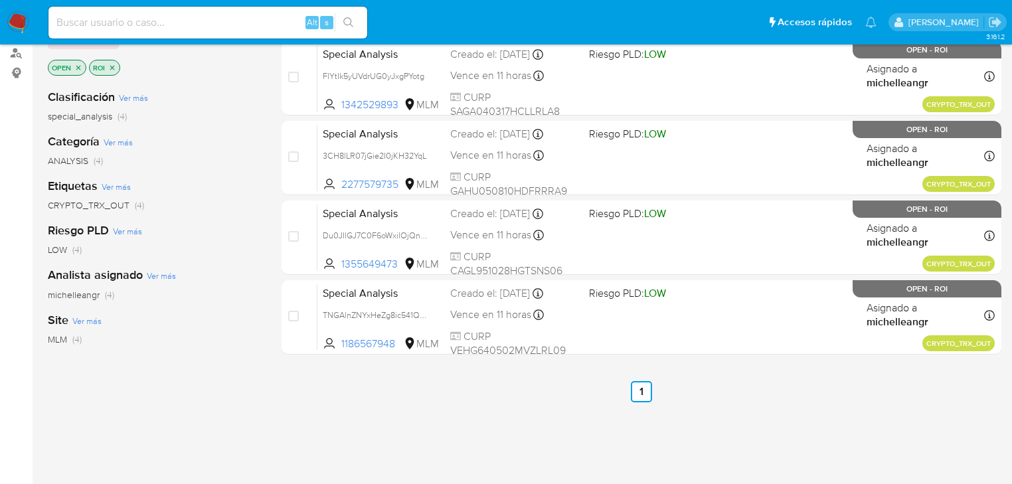
click at [86, 300] on span "michelleangr" at bounding box center [74, 294] width 52 height 13
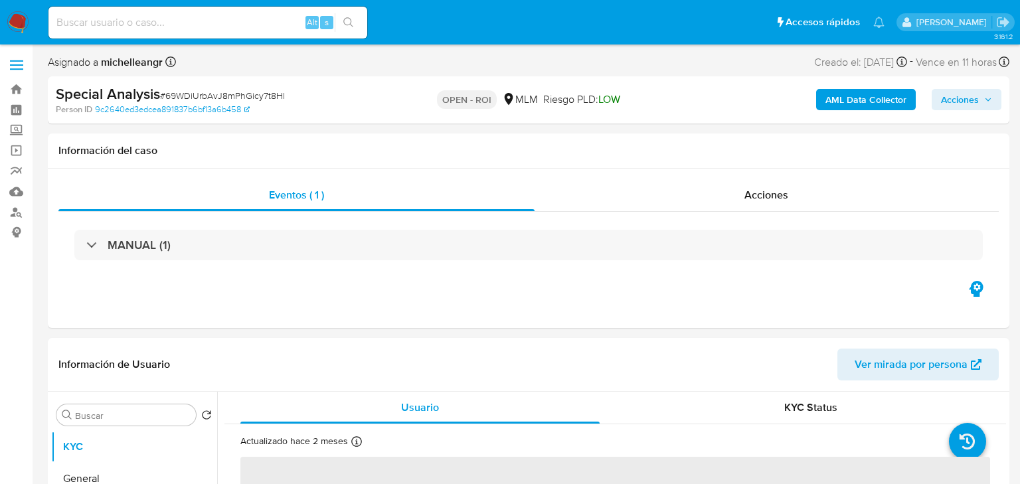
select select "10"
click at [763, 192] on span "Acciones" at bounding box center [760, 194] width 44 height 15
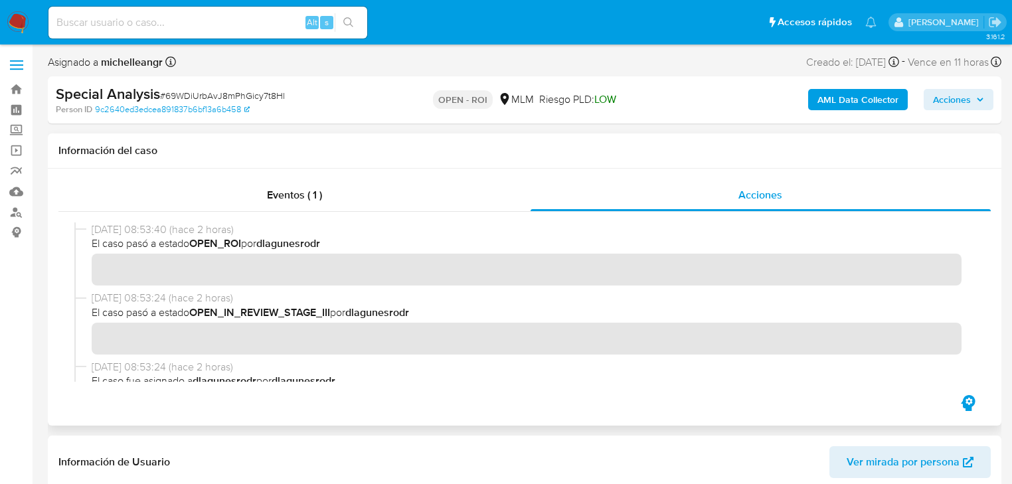
scroll to position [159, 0]
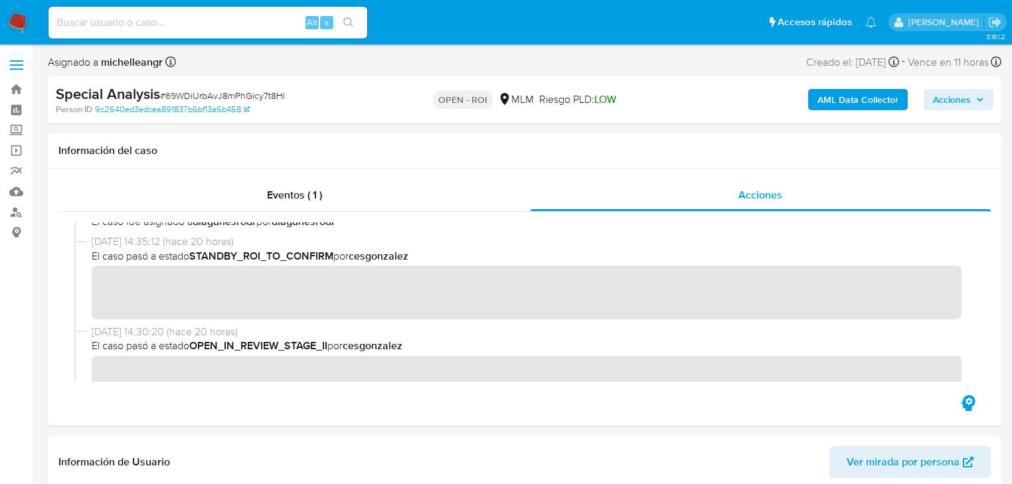
drag, startPoint x: 953, startPoint y: 106, endPoint x: 945, endPoint y: 111, distance: 9.2
click at [952, 106] on span "Acciones" at bounding box center [952, 99] width 38 height 21
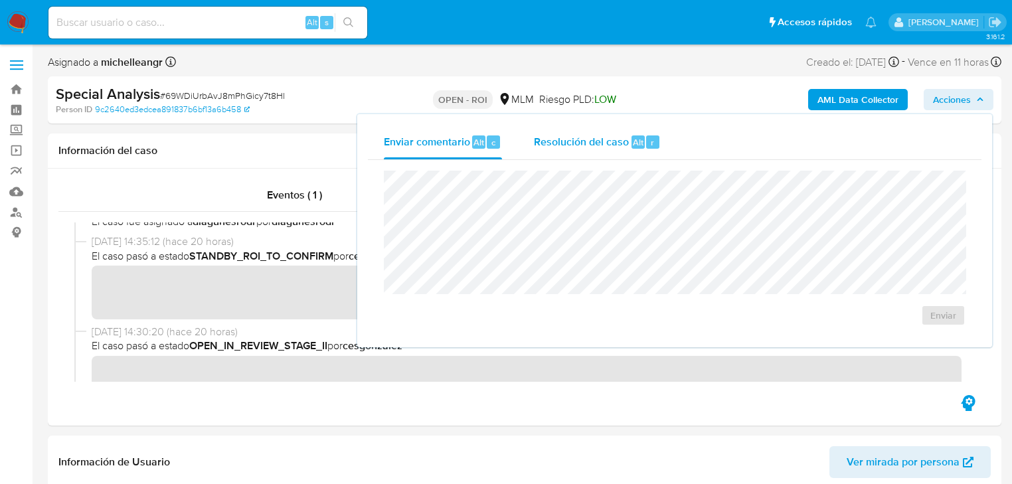
click at [603, 134] on span "Resolución del caso" at bounding box center [581, 141] width 95 height 15
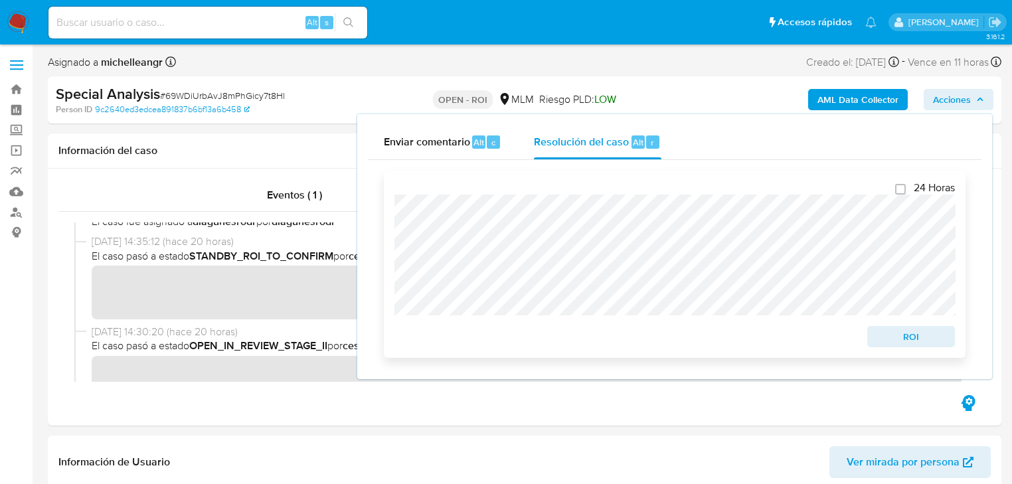
click at [893, 338] on span "ROI" at bounding box center [910, 336] width 69 height 19
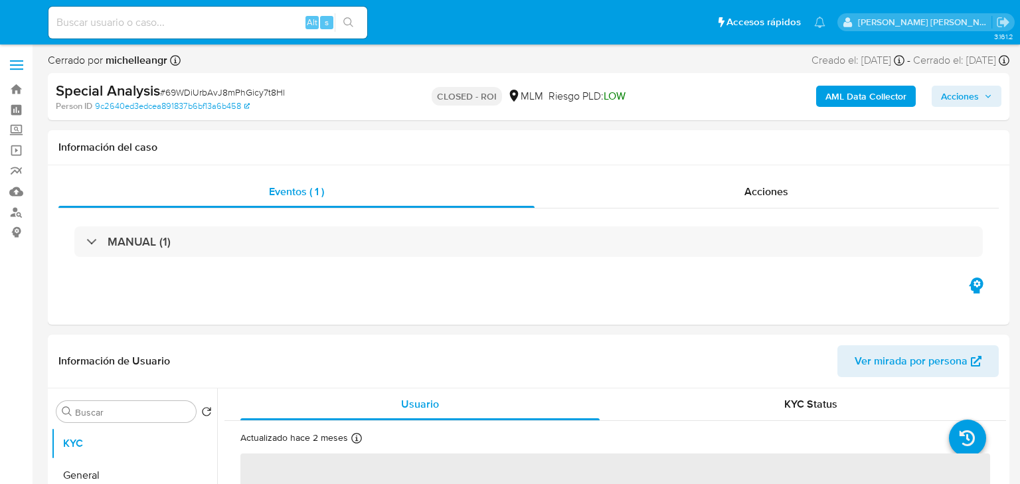
select select "10"
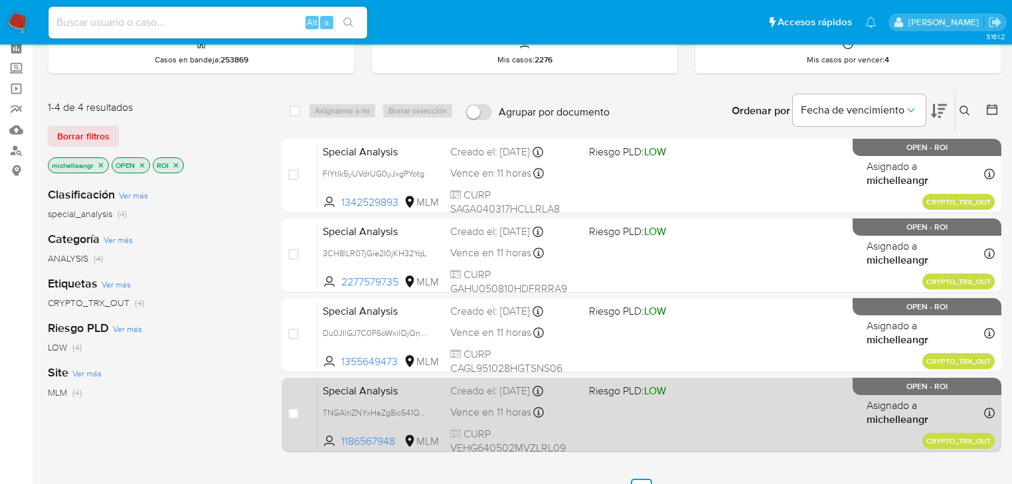
scroll to position [212, 0]
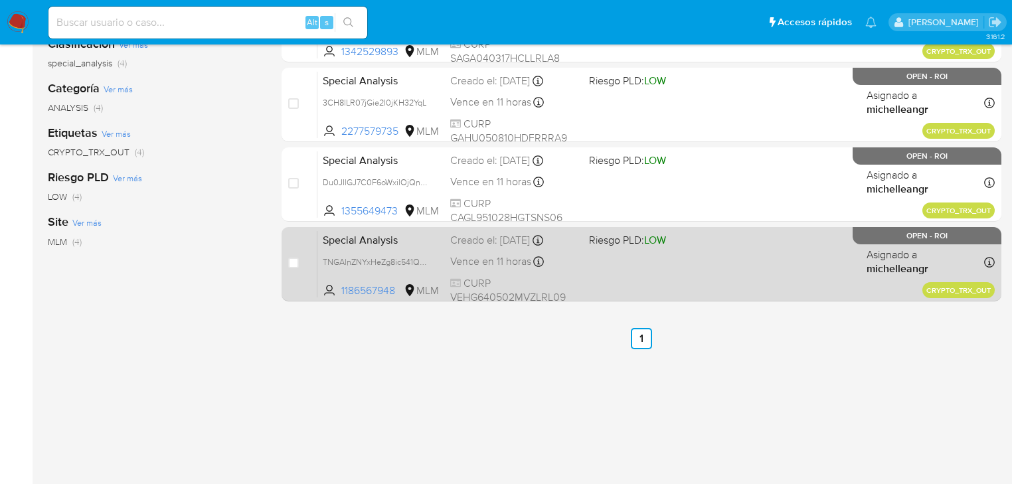
click at [391, 235] on span "Special Analysis" at bounding box center [381, 238] width 117 height 17
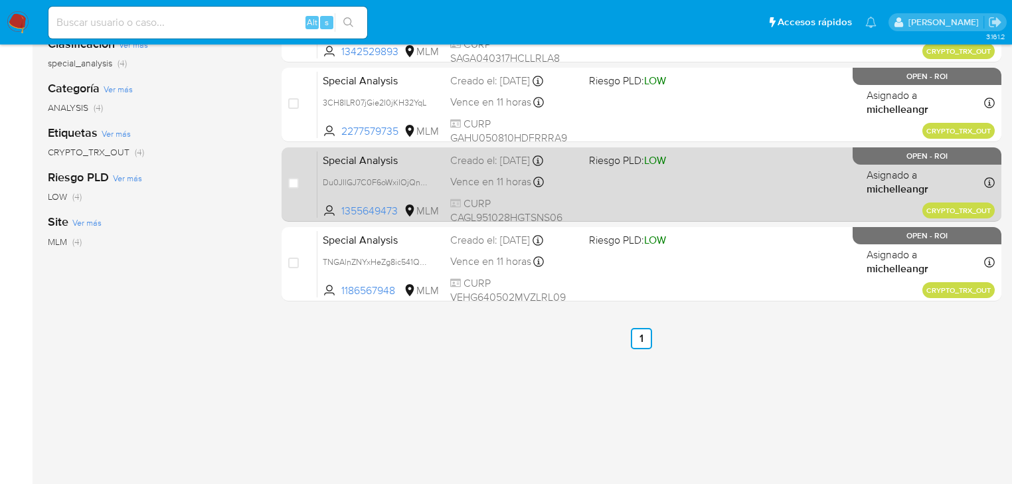
click at [353, 159] on span "Special Analysis" at bounding box center [381, 159] width 117 height 17
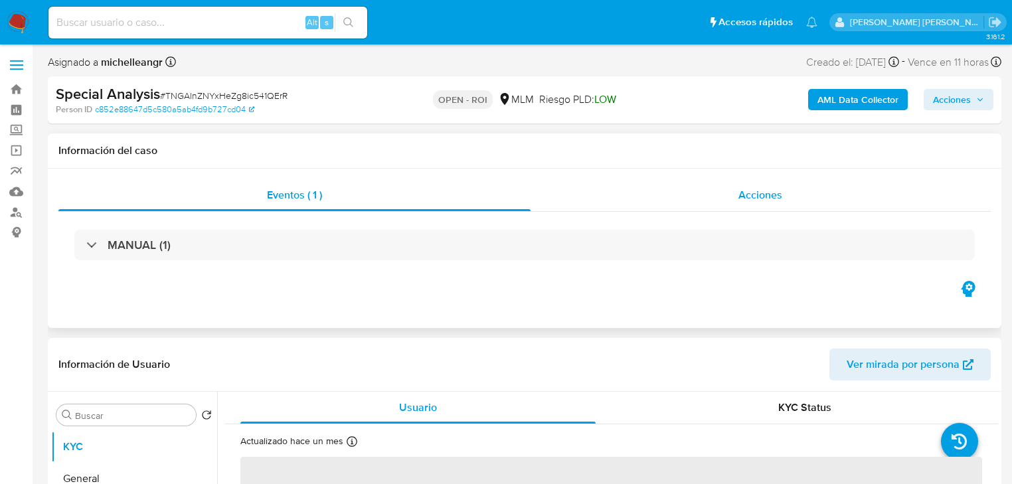
click at [743, 190] on span "Acciones" at bounding box center [760, 194] width 44 height 15
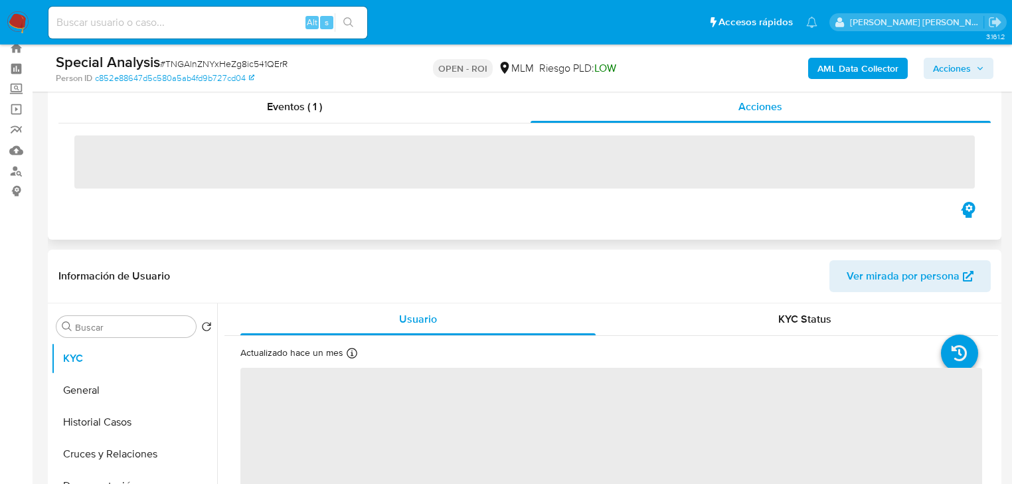
scroll to position [53, 0]
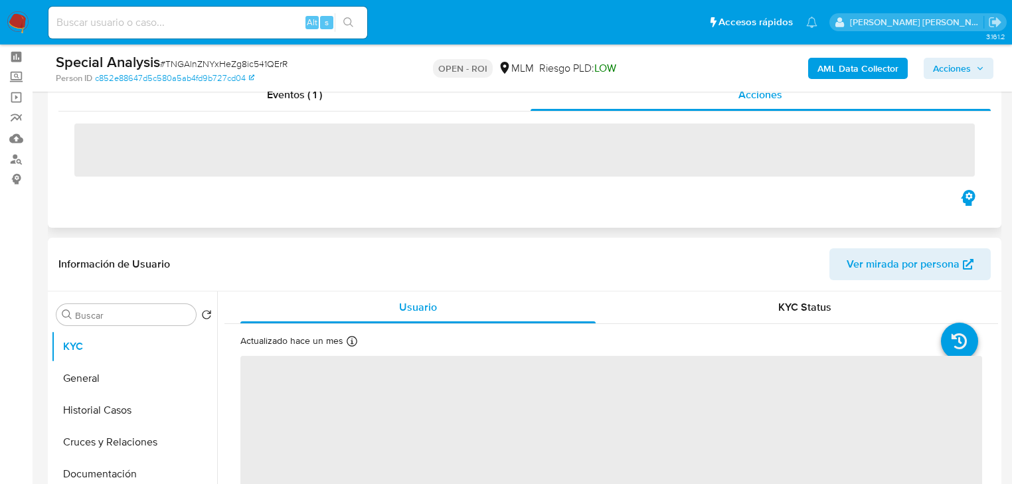
select select "10"
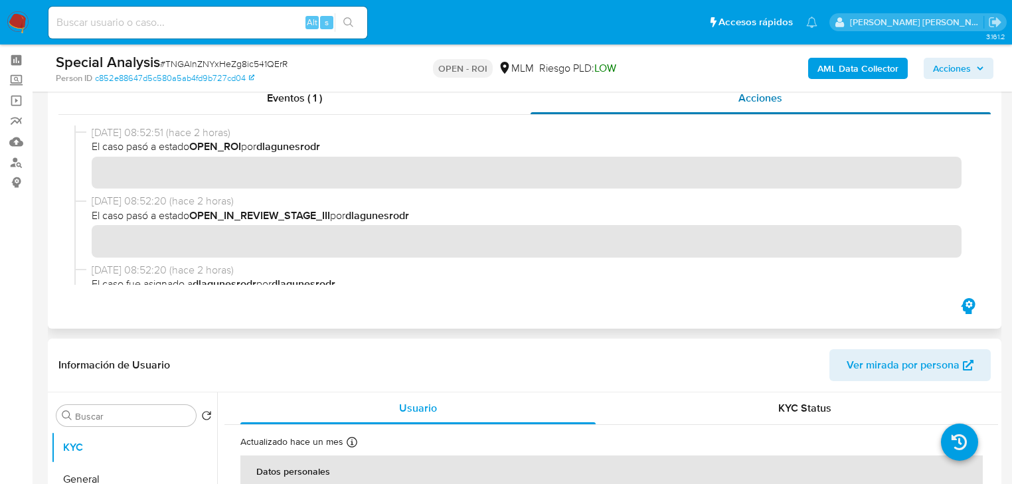
scroll to position [0, 0]
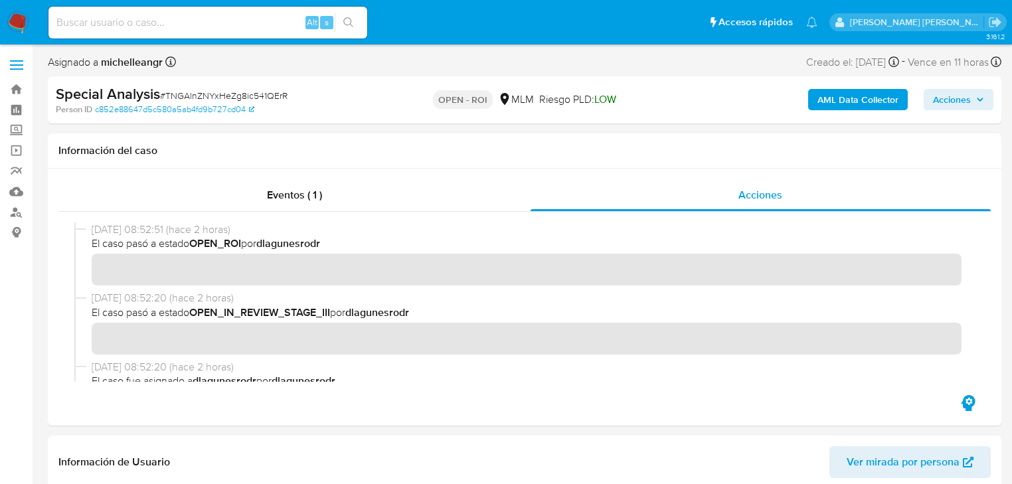
click at [958, 105] on span "Acciones" at bounding box center [952, 99] width 38 height 21
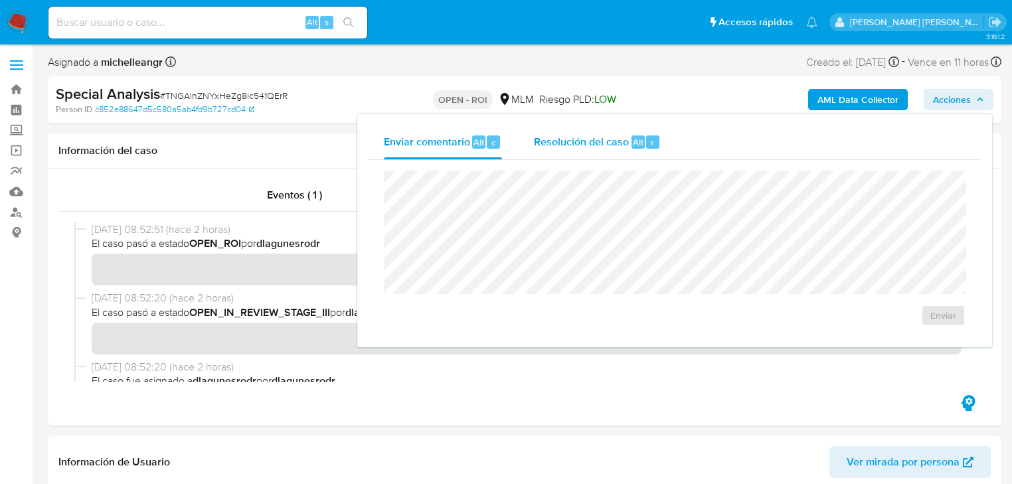
click at [605, 142] on span "Resolución del caso" at bounding box center [581, 141] width 95 height 15
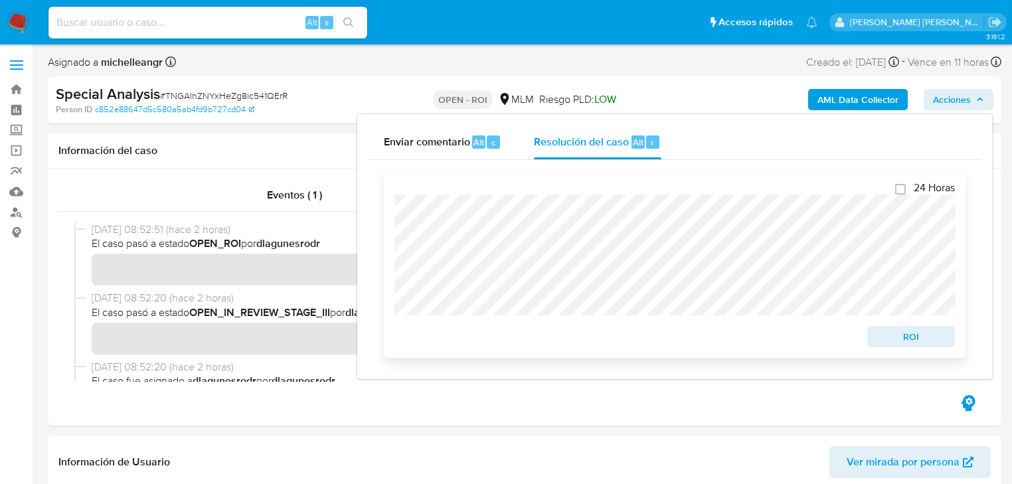
click at [921, 340] on span "ROI" at bounding box center [910, 336] width 69 height 19
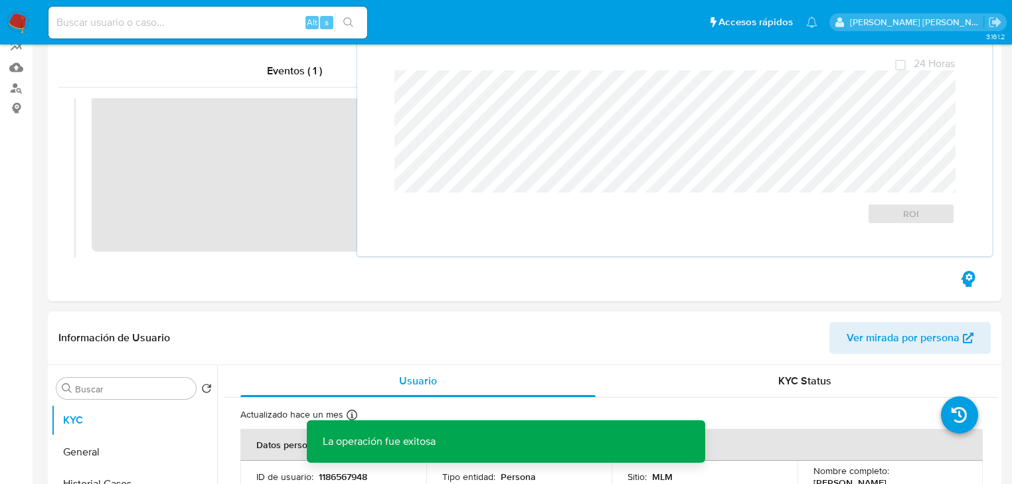
scroll to position [212, 0]
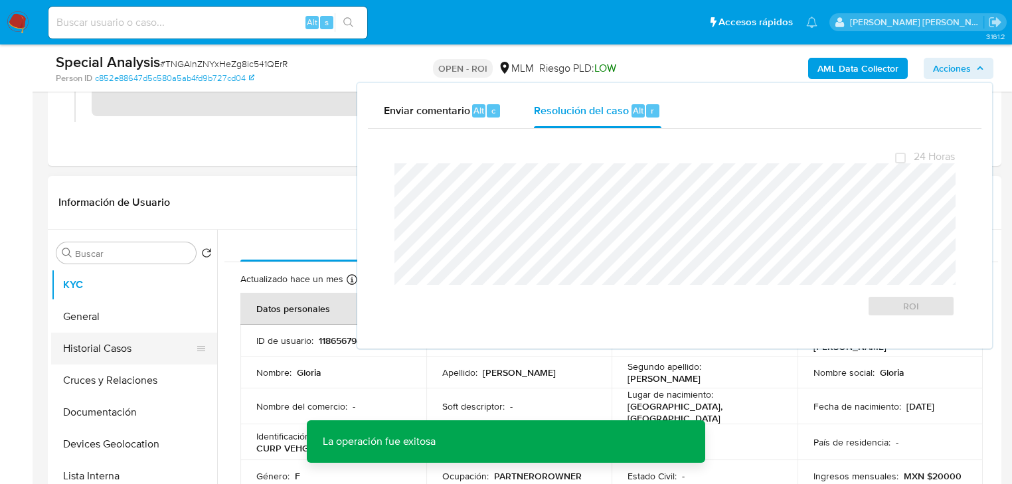
click at [98, 350] on button "Historial Casos" at bounding box center [128, 349] width 155 height 32
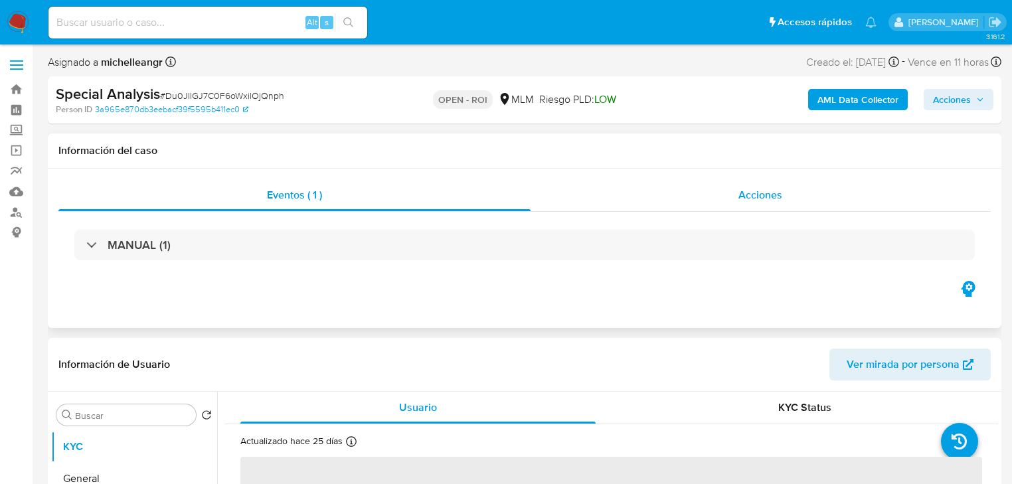
click at [742, 198] on span "Acciones" at bounding box center [760, 194] width 44 height 15
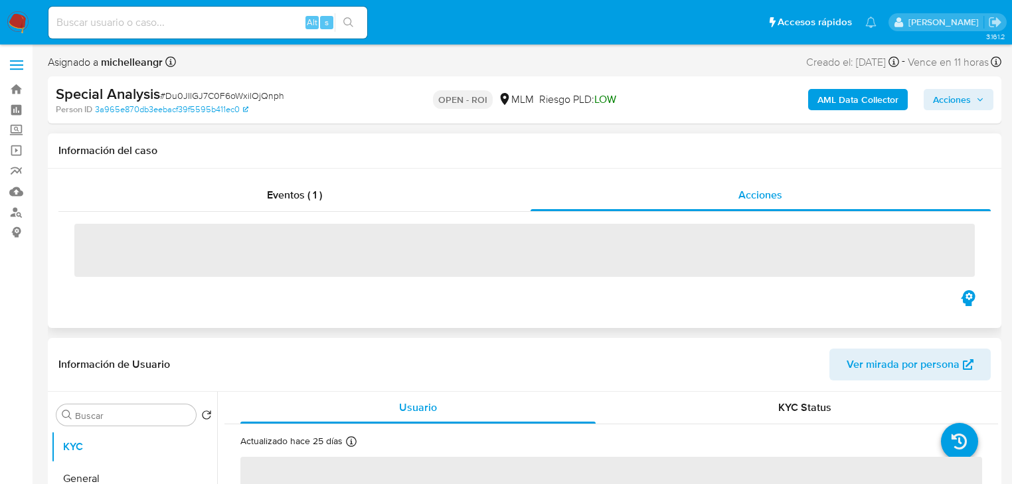
select select "10"
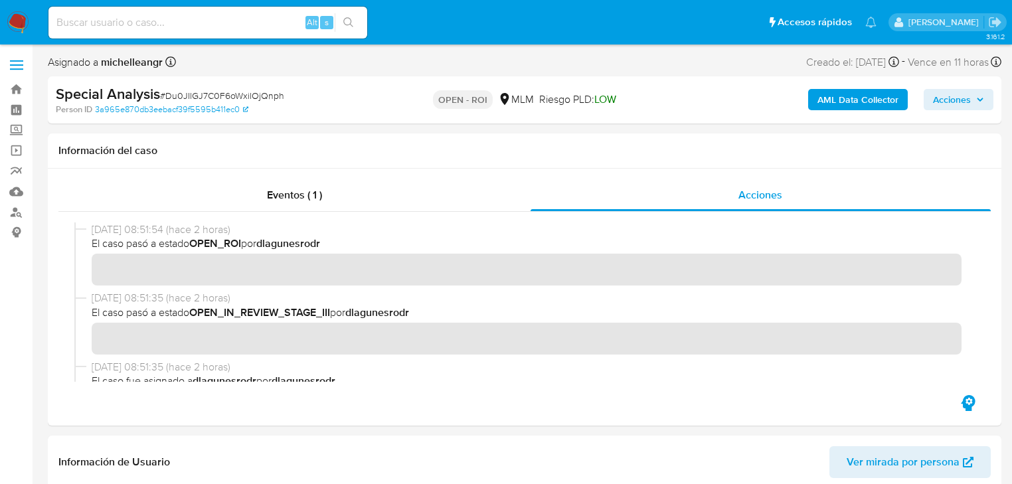
click at [958, 106] on span "Acciones" at bounding box center [952, 99] width 38 height 21
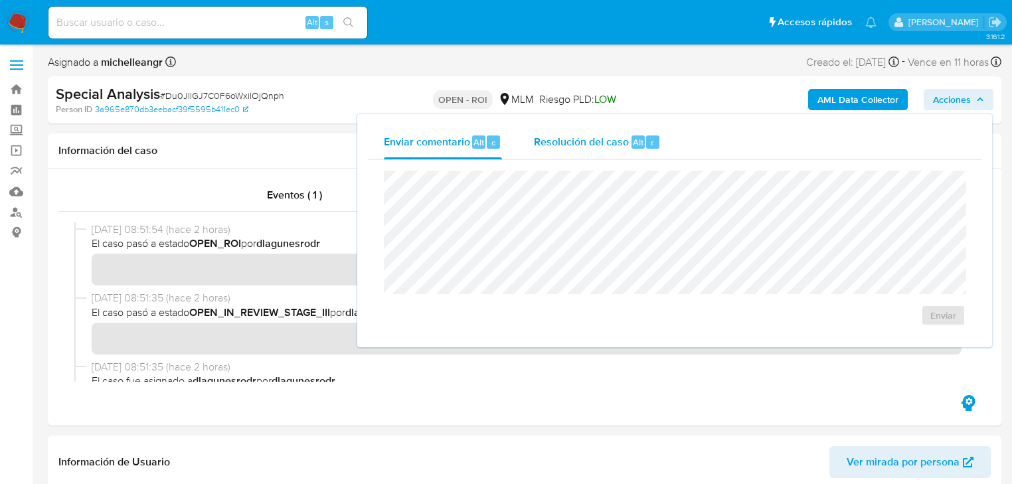
click at [592, 143] on span "Resolución del caso" at bounding box center [581, 141] width 95 height 15
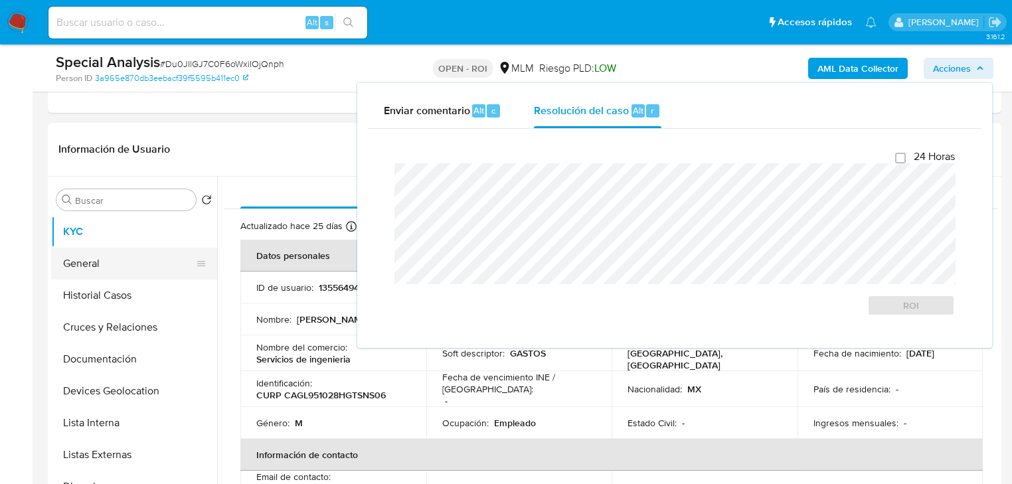
drag, startPoint x: 98, startPoint y: 264, endPoint x: 107, endPoint y: 275, distance: 14.2
click at [98, 264] on button "General" at bounding box center [128, 264] width 155 height 32
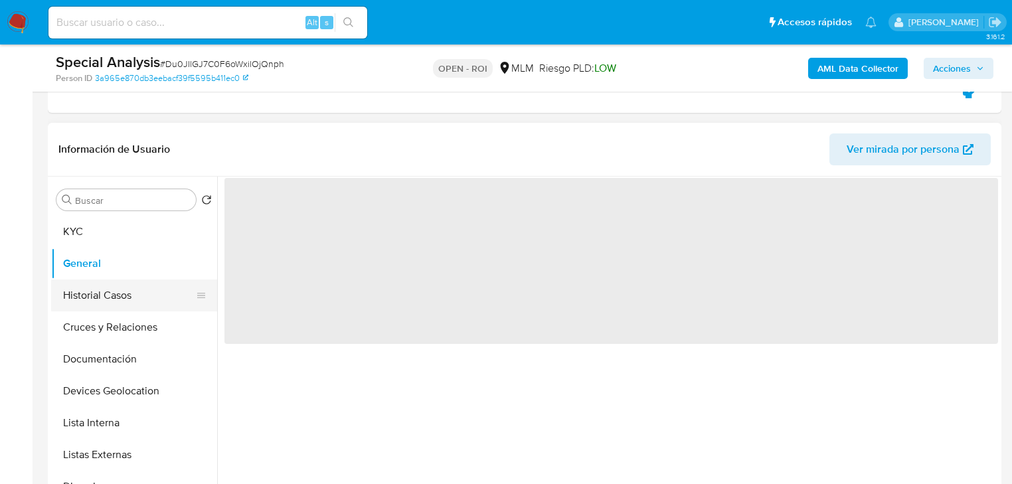
click at [93, 298] on button "Historial Casos" at bounding box center [128, 295] width 155 height 32
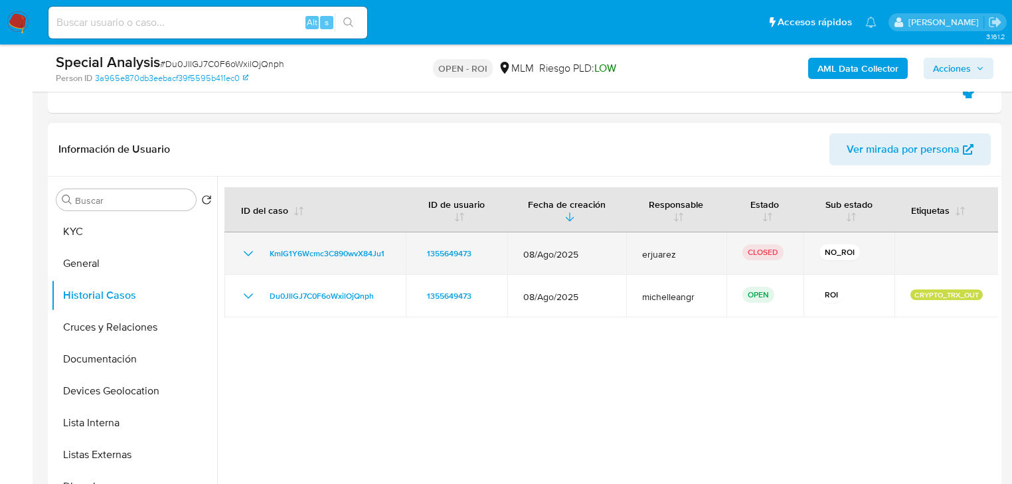
click at [244, 250] on icon "Mostrar/Ocultar" at bounding box center [248, 254] width 16 height 16
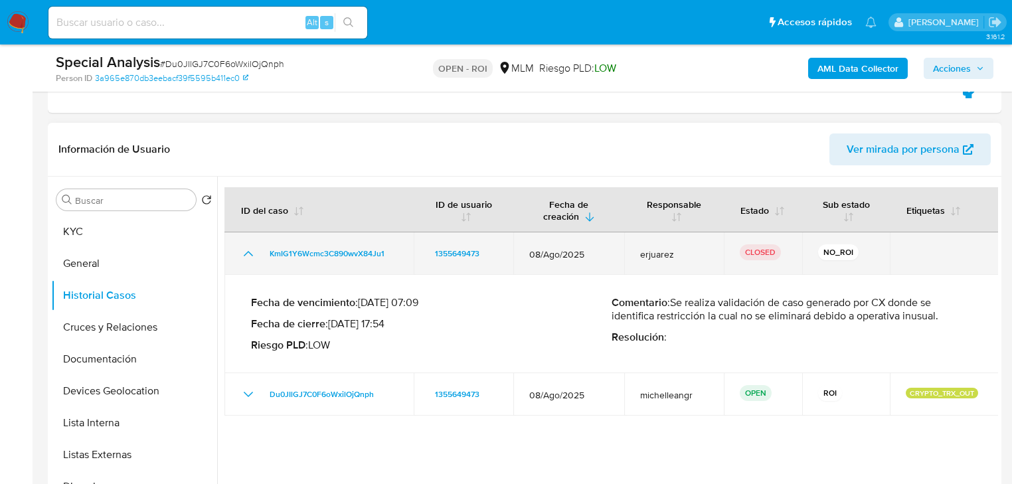
click at [244, 250] on icon "Mostrar/Ocultar" at bounding box center [248, 254] width 16 height 16
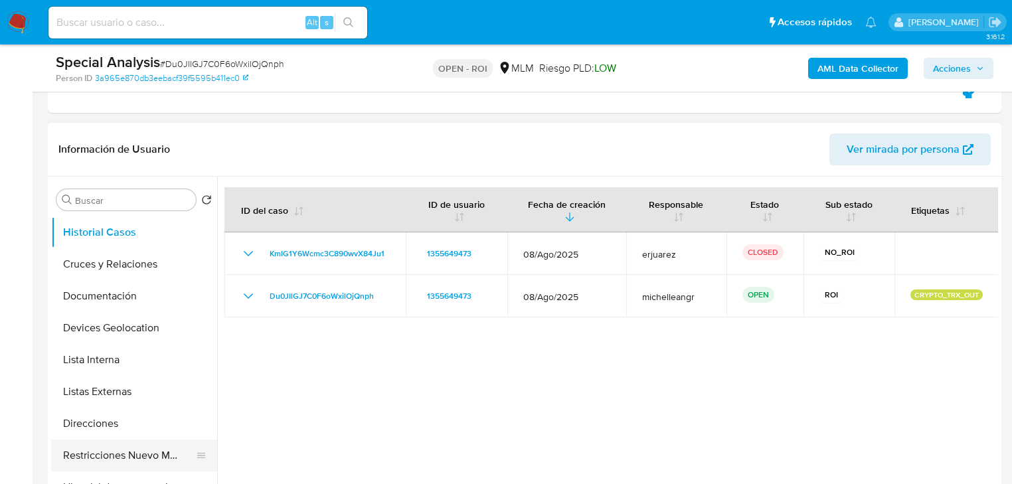
scroll to position [159, 0]
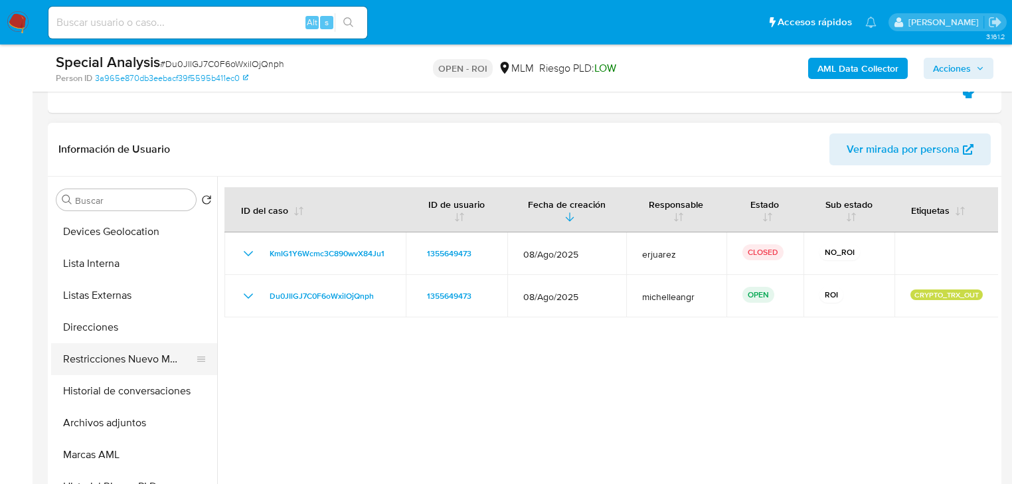
click at [137, 356] on button "Restricciones Nuevo Mundo" at bounding box center [128, 359] width 155 height 32
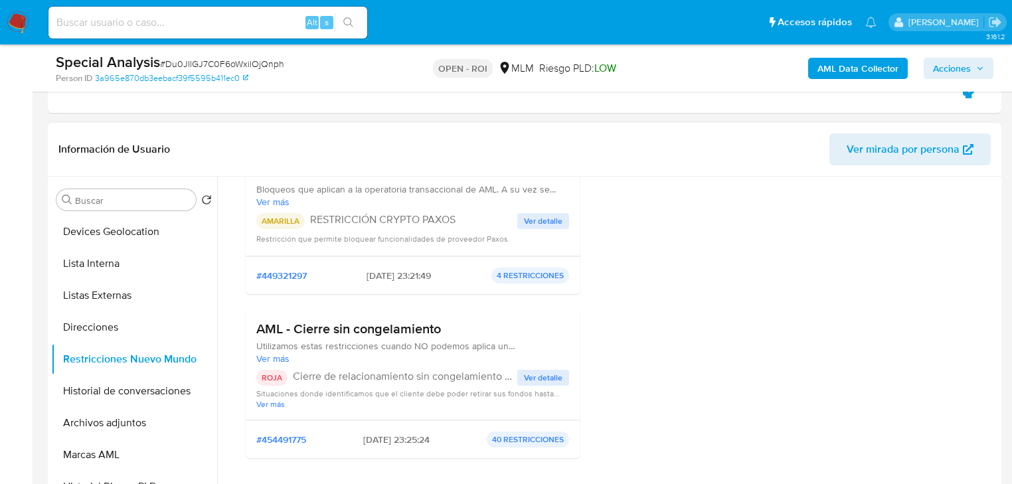
click at [538, 371] on span "Ver detalle" at bounding box center [543, 377] width 38 height 13
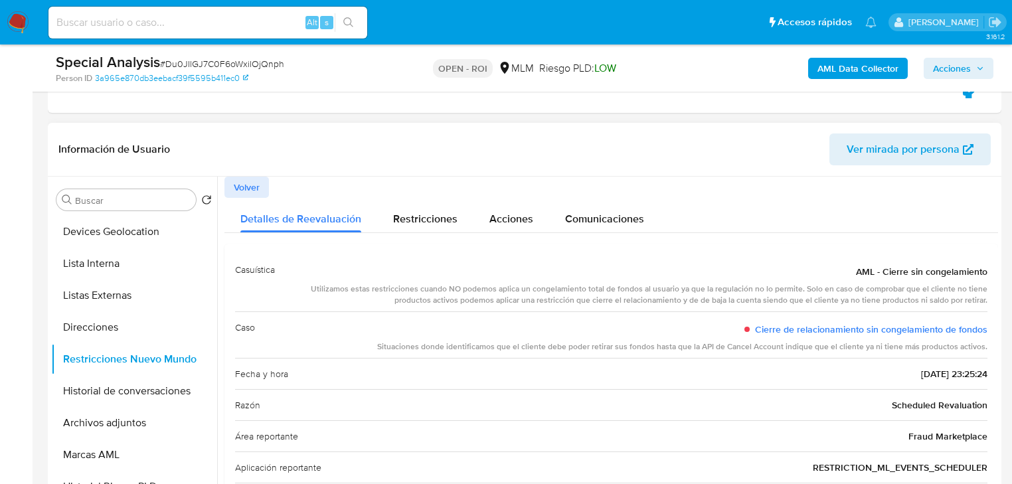
click at [242, 190] on span "Volver" at bounding box center [247, 187] width 26 height 19
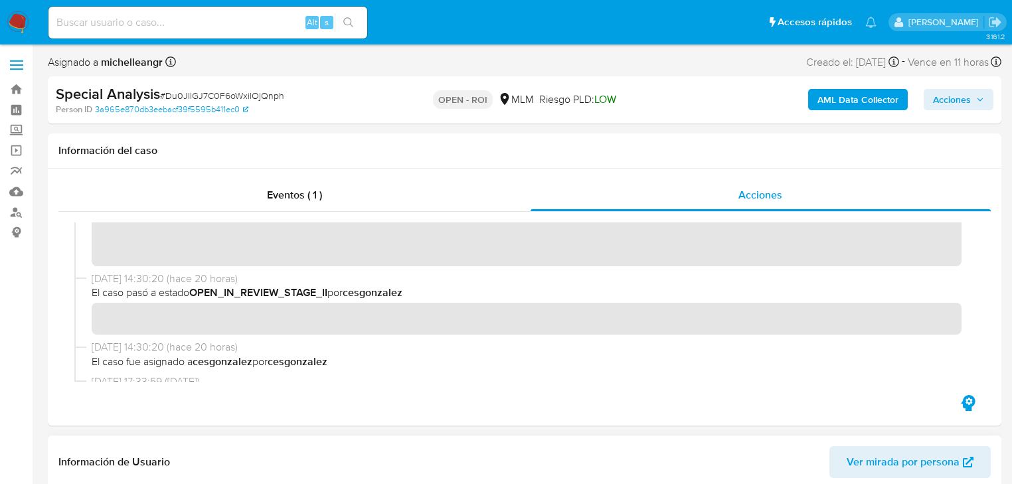
click at [939, 104] on span "Acciones" at bounding box center [952, 99] width 38 height 21
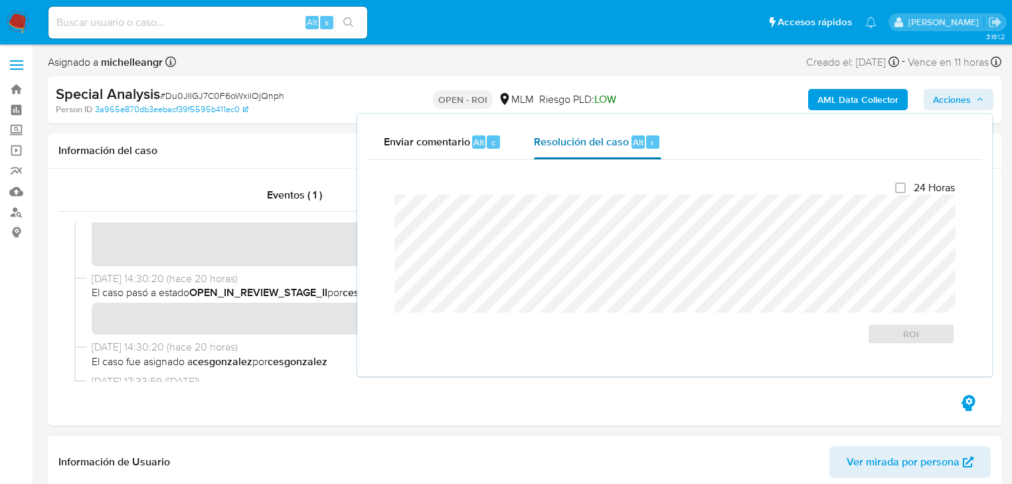
click at [554, 140] on span "Resolución del caso" at bounding box center [581, 141] width 95 height 15
click at [896, 331] on span "ROI" at bounding box center [910, 334] width 69 height 19
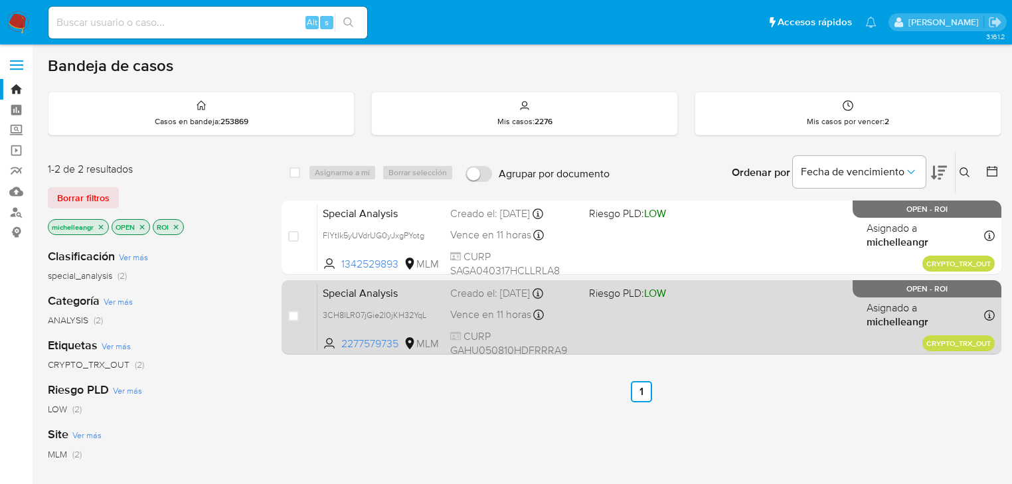
click at [372, 298] on span "Special Analysis" at bounding box center [381, 291] width 117 height 17
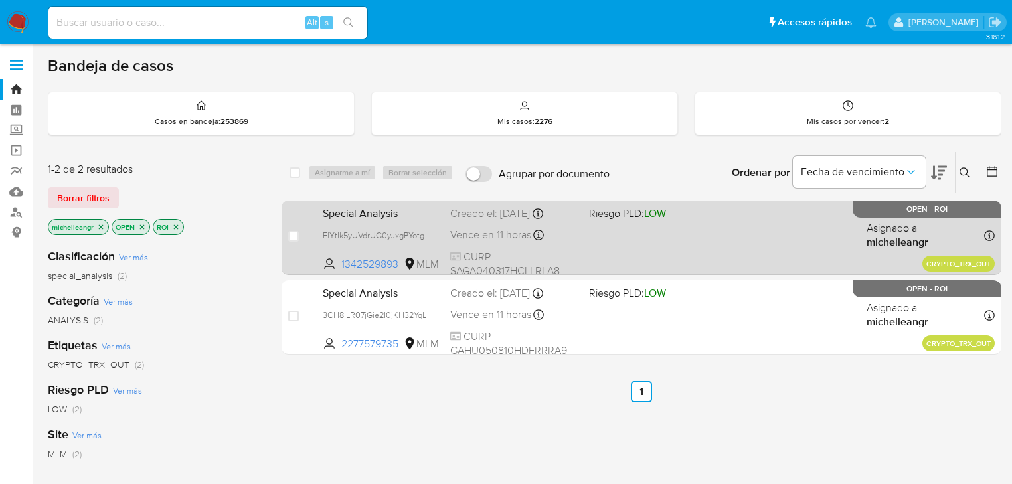
click at [375, 222] on div "Special Analysis FlYtIk5yUVdrUG0yJxgPYotg 1342529893 MLM Riesgo PLD: LOW Creado…" at bounding box center [655, 237] width 677 height 67
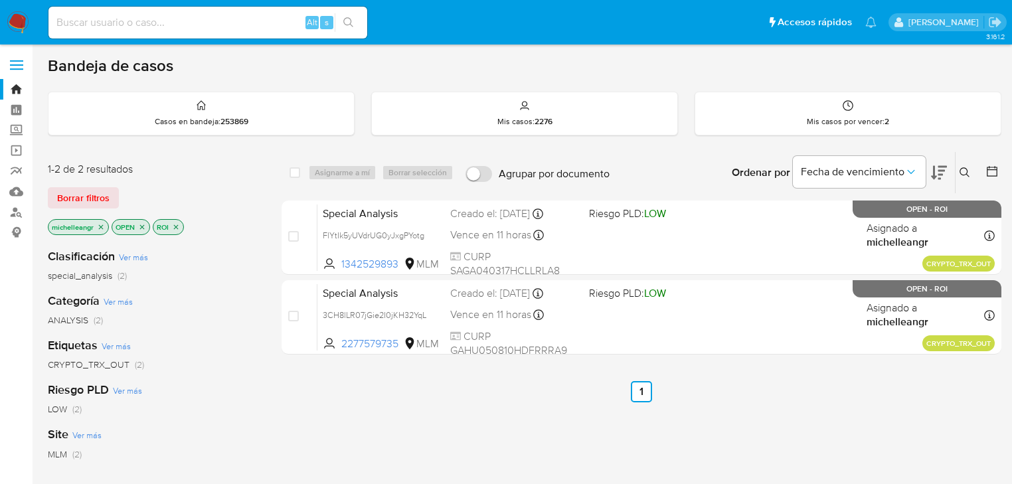
click at [181, 226] on p "ROI" at bounding box center [168, 227] width 30 height 15
click at [180, 226] on p "ROI" at bounding box center [168, 227] width 30 height 15
click at [177, 226] on icon "close-filter" at bounding box center [176, 227] width 8 height 8
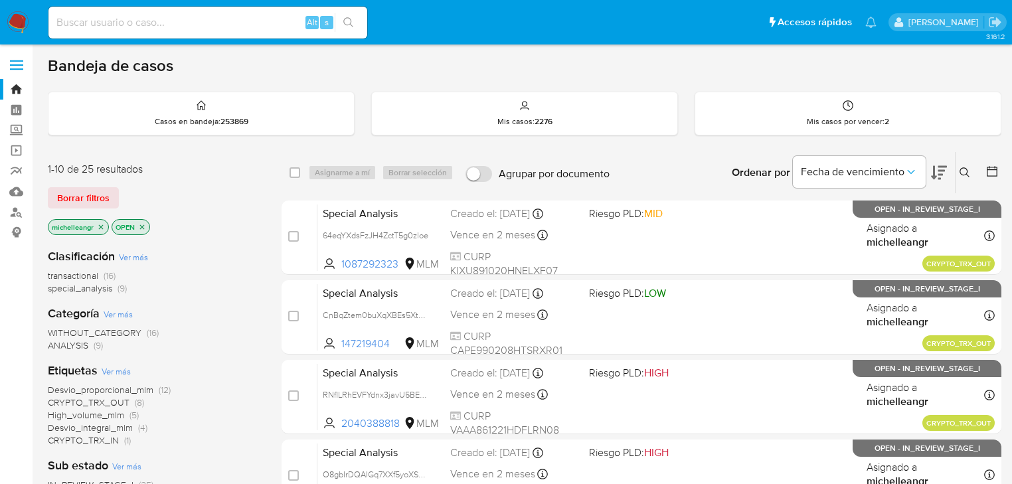
click at [101, 226] on icon "close-filter" at bounding box center [101, 227] width 8 height 8
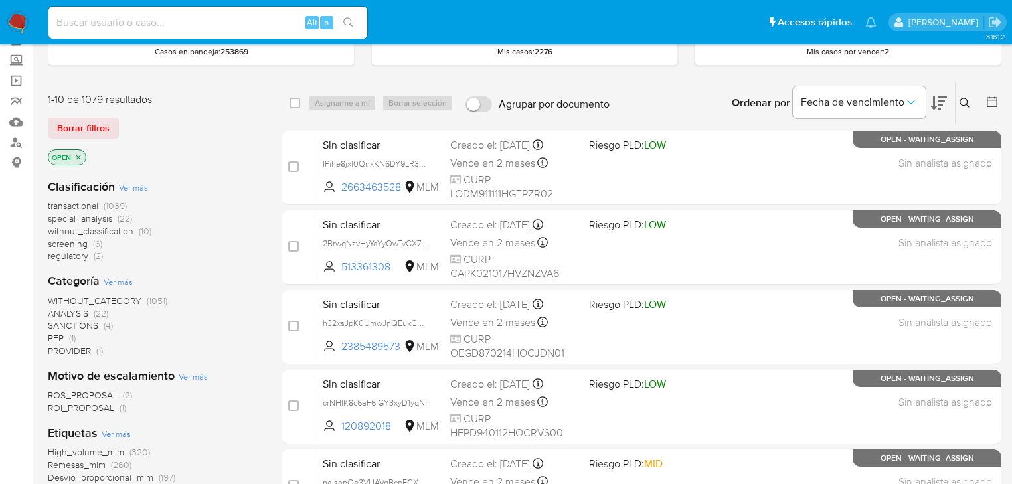
scroll to position [266, 0]
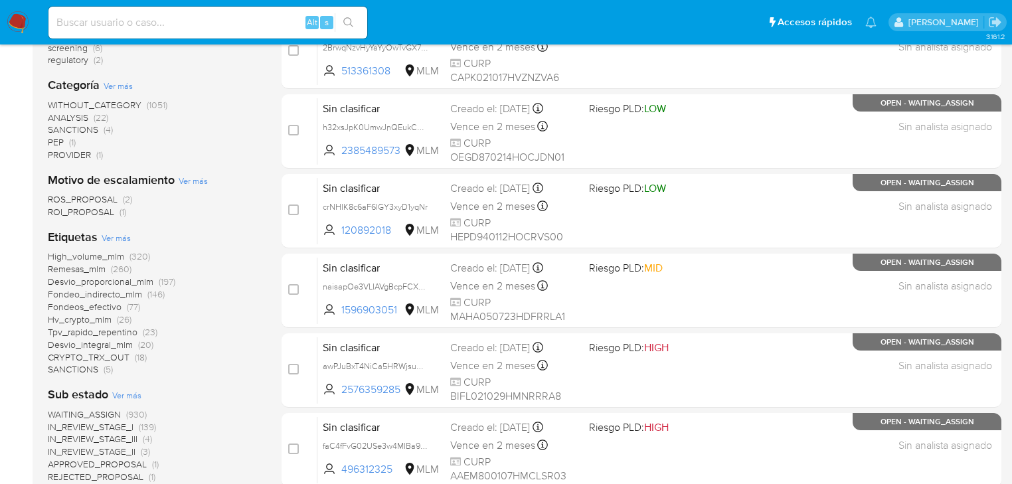
click at [94, 209] on span "ROI_PROPOSAL" at bounding box center [81, 211] width 66 height 13
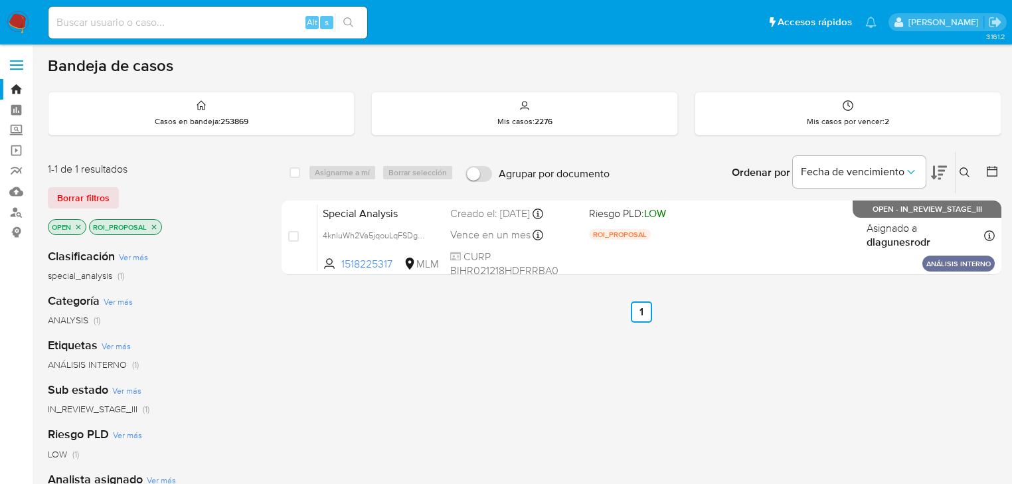
click at [158, 226] on p "ROI_PROPOSAL" at bounding box center [126, 227] width 72 height 15
click at [151, 226] on icon "close-filter" at bounding box center [154, 227] width 8 height 8
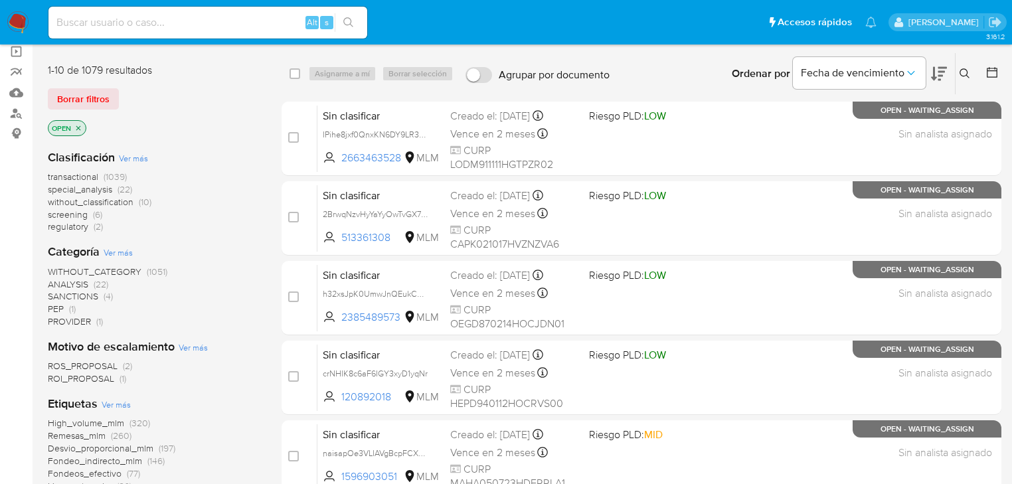
scroll to position [212, 0]
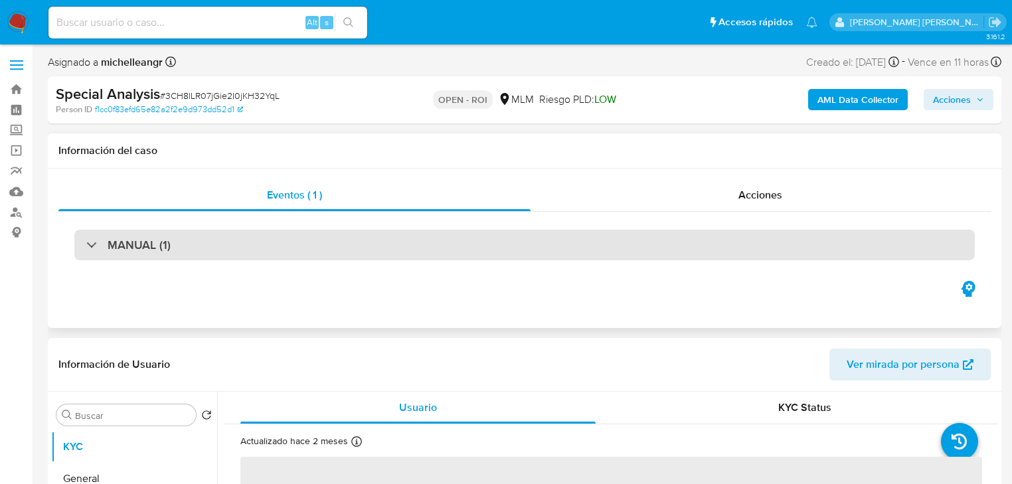
select select "10"
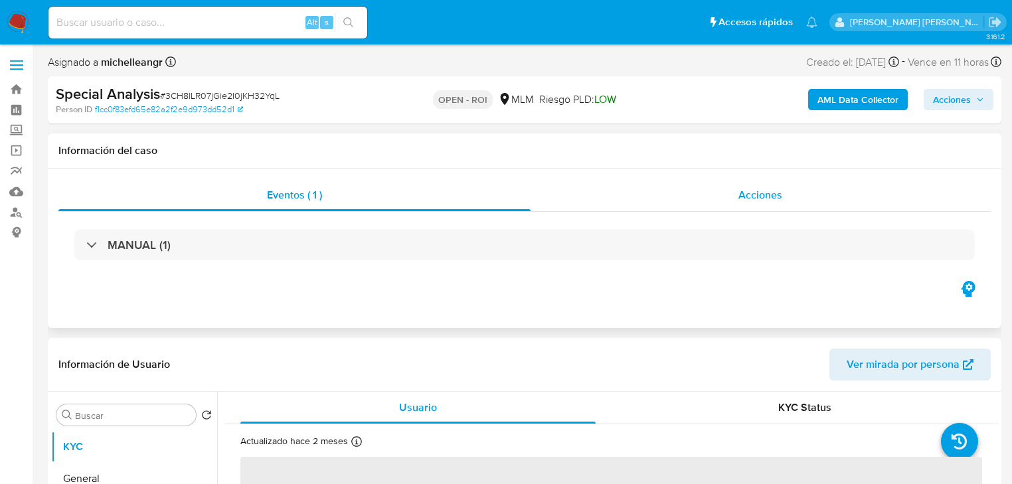
click at [755, 196] on span "Acciones" at bounding box center [760, 194] width 44 height 15
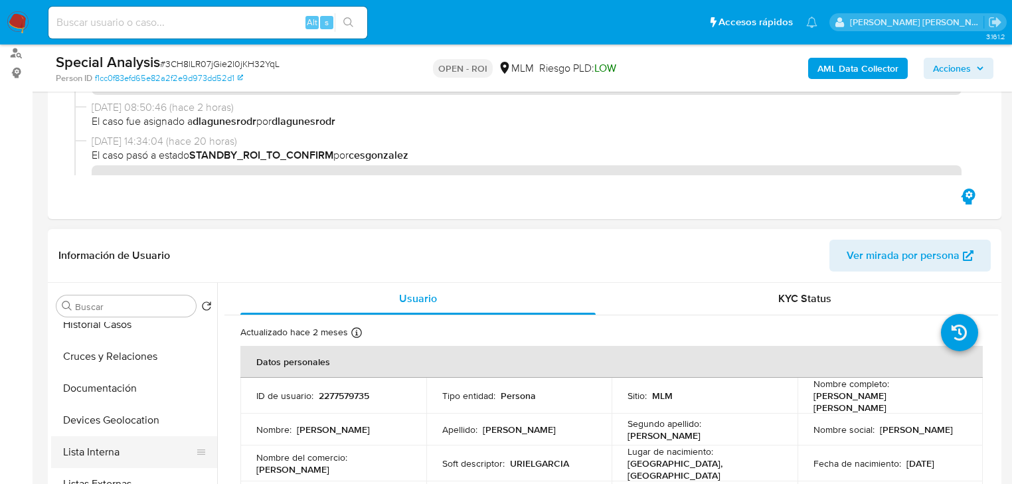
scroll to position [159, 0]
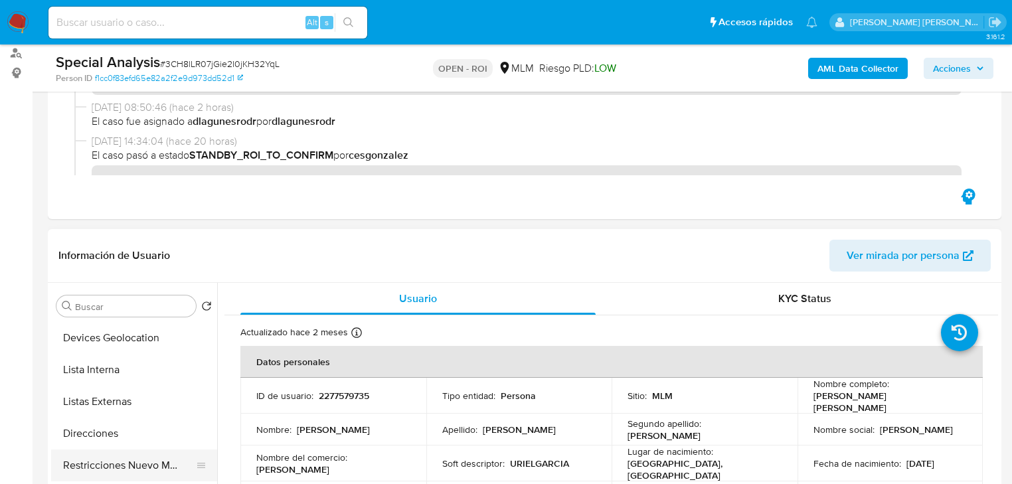
click at [136, 466] on button "Restricciones Nuevo Mundo" at bounding box center [128, 465] width 155 height 32
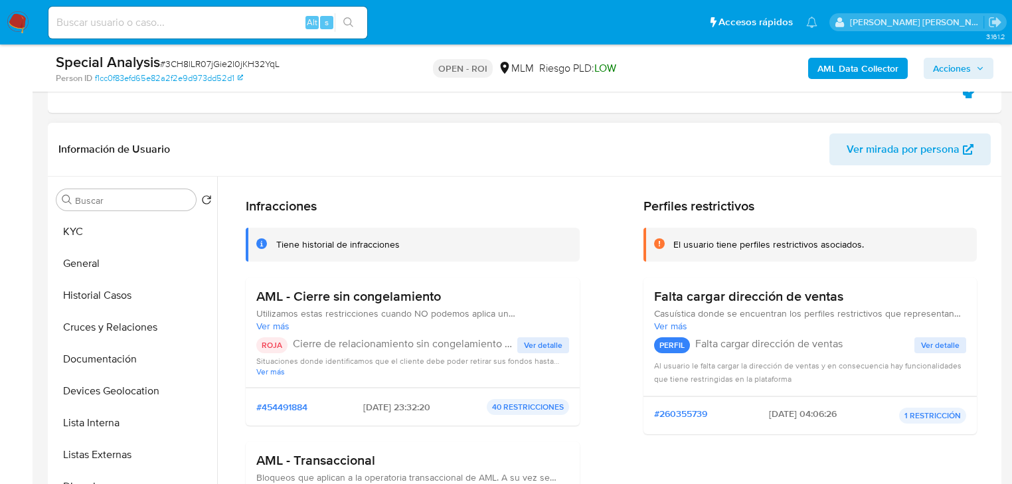
scroll to position [53, 0]
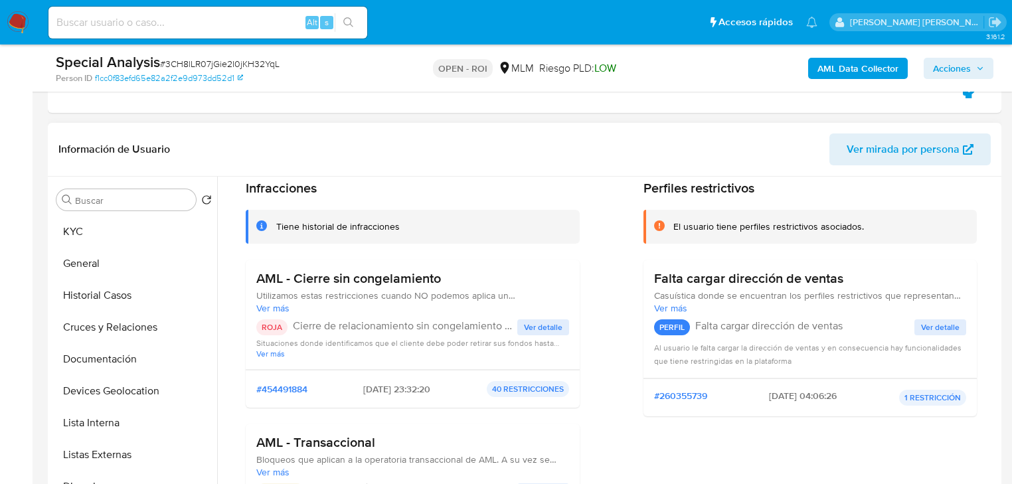
click at [534, 322] on span "Ver detalle" at bounding box center [543, 327] width 38 height 13
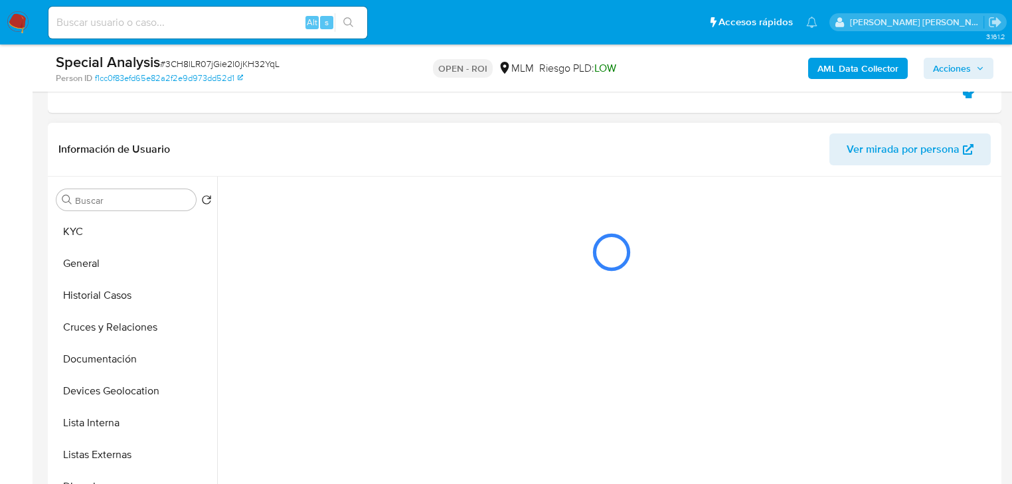
scroll to position [0, 0]
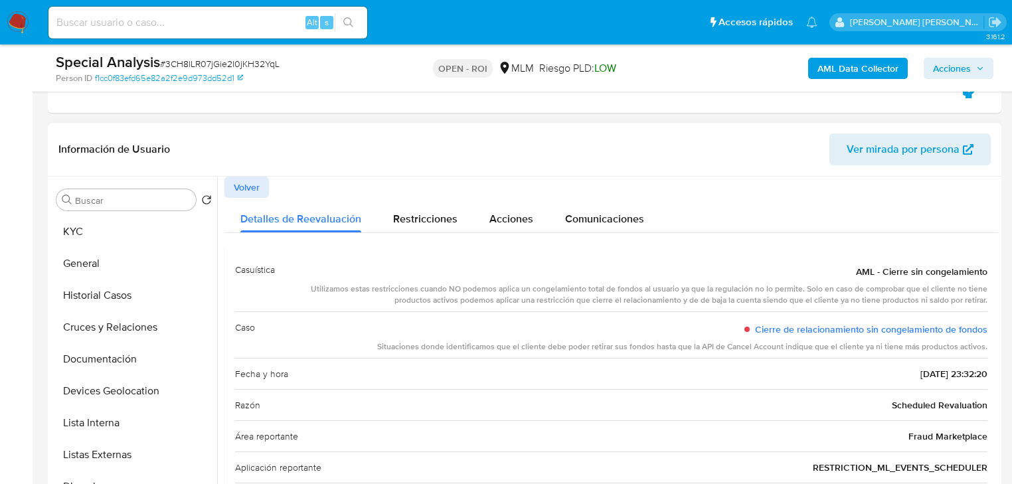
click at [242, 181] on span "Volver" at bounding box center [247, 187] width 26 height 19
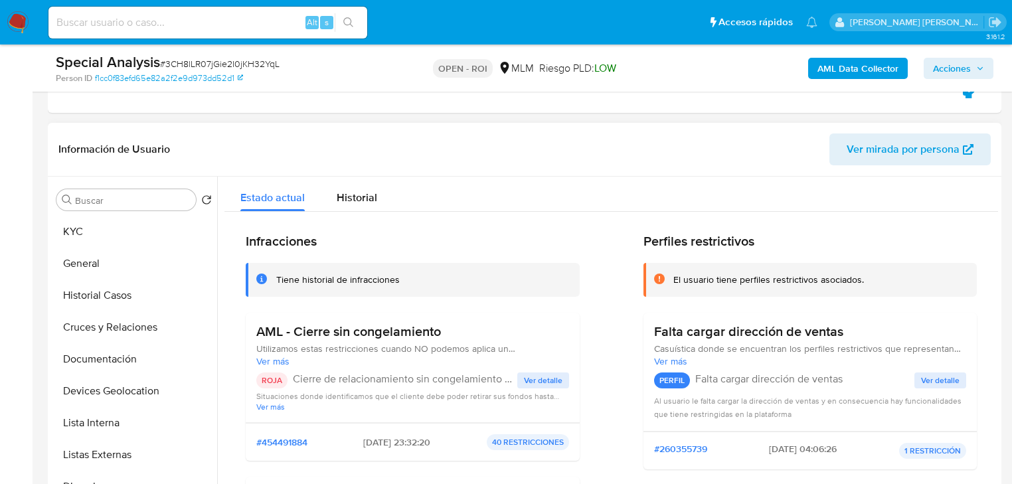
scroll to position [106, 0]
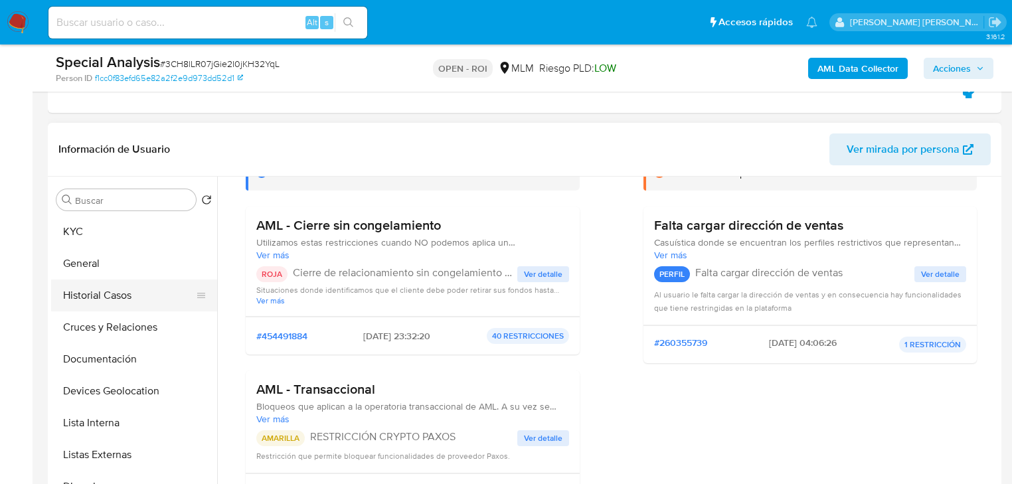
click at [106, 292] on button "Historial Casos" at bounding box center [128, 295] width 155 height 32
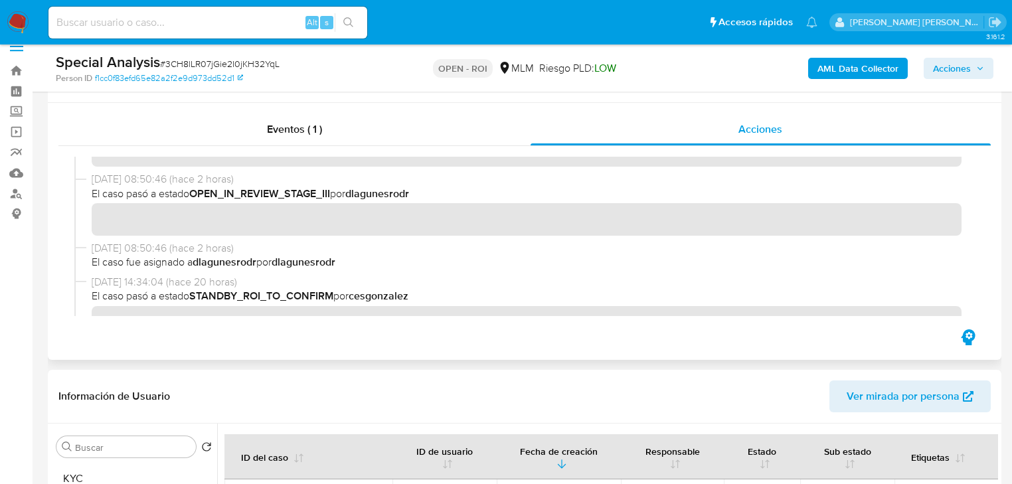
scroll to position [0, 0]
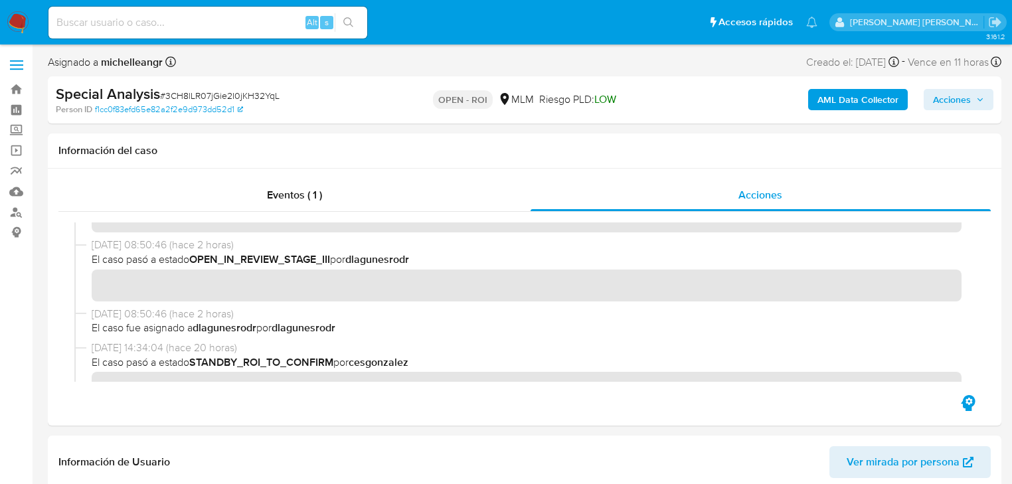
click at [941, 93] on span "Acciones" at bounding box center [952, 99] width 38 height 21
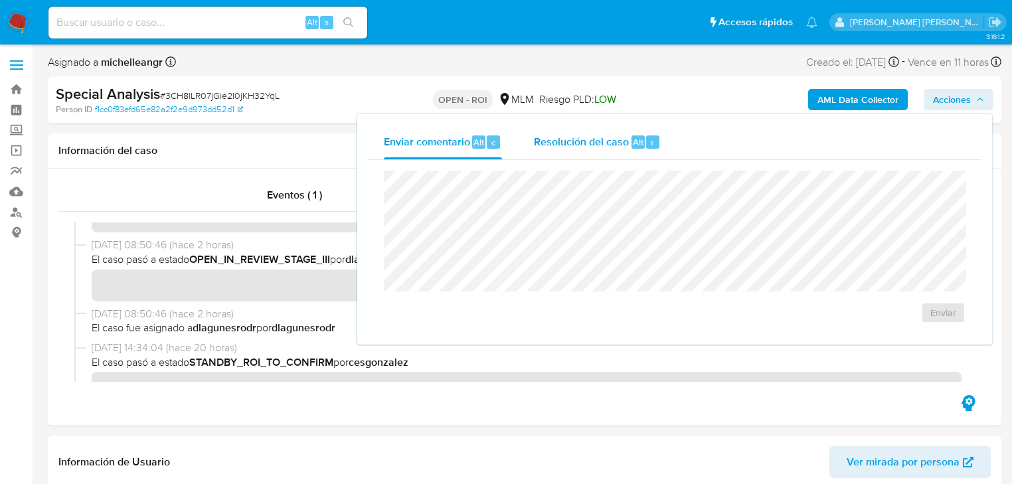
click at [601, 145] on span "Resolución del caso" at bounding box center [581, 141] width 95 height 15
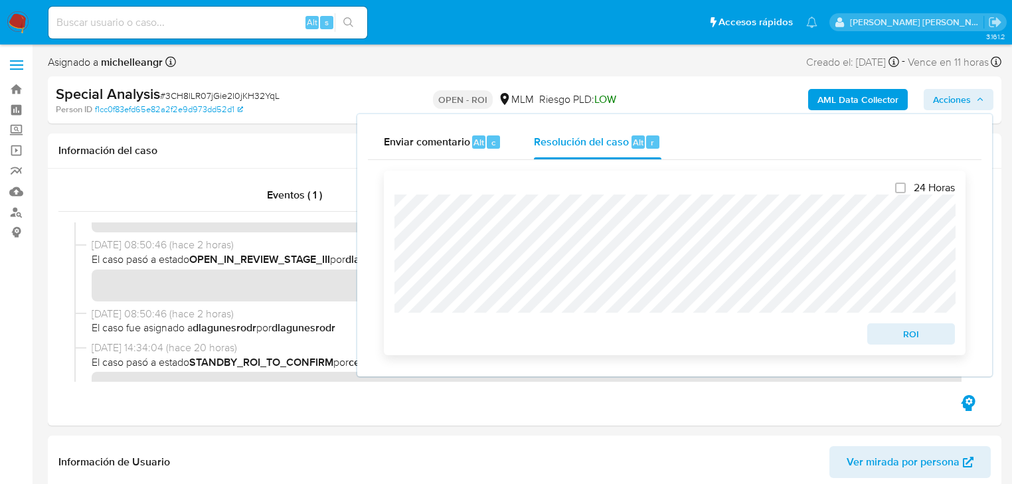
click at [895, 331] on span "ROI" at bounding box center [910, 334] width 69 height 19
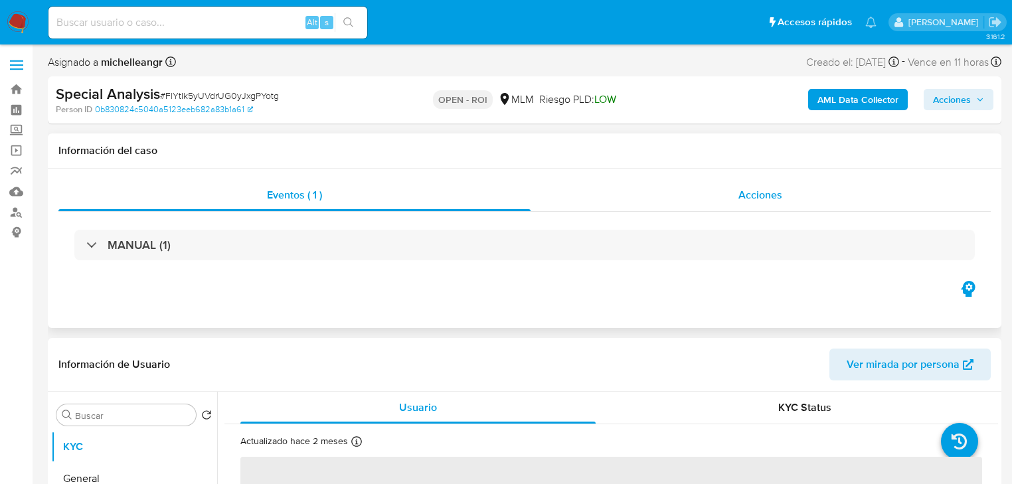
click at [748, 191] on span "Acciones" at bounding box center [760, 194] width 44 height 15
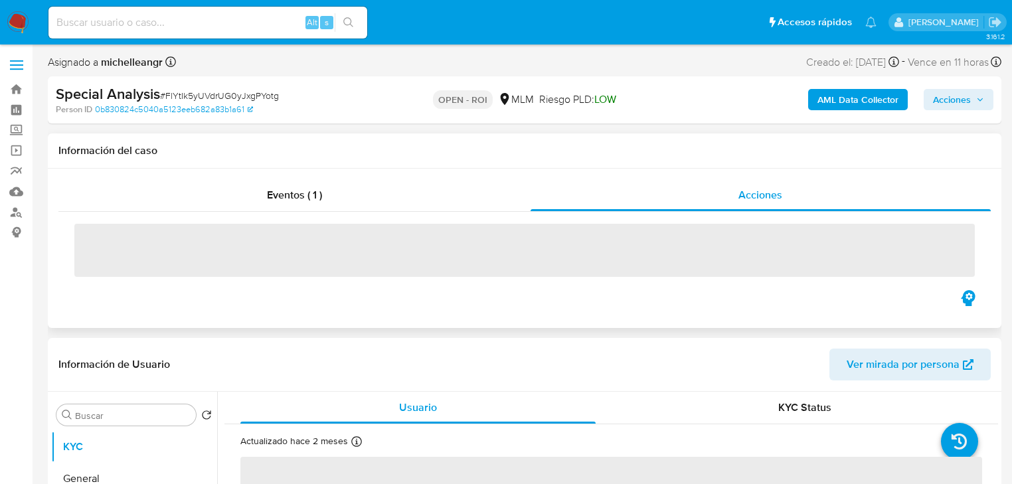
select select "10"
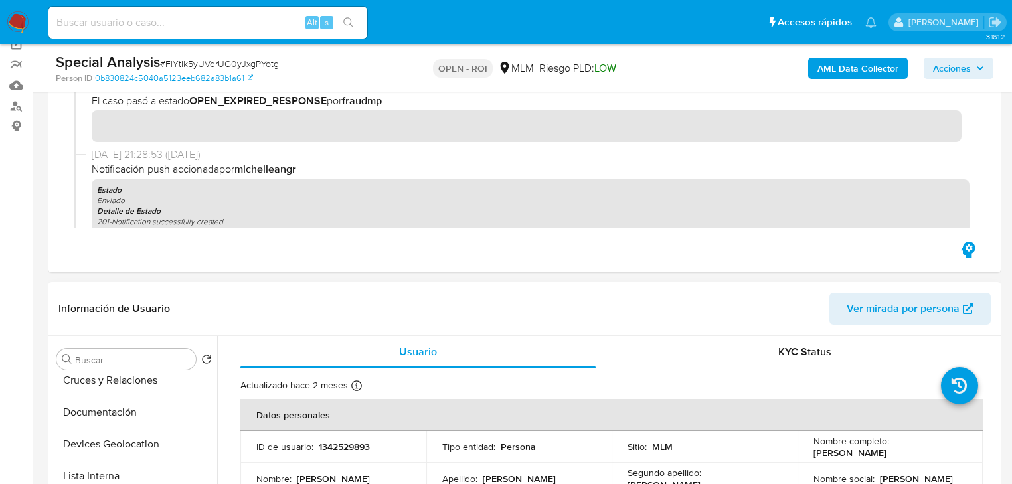
scroll to position [53, 0]
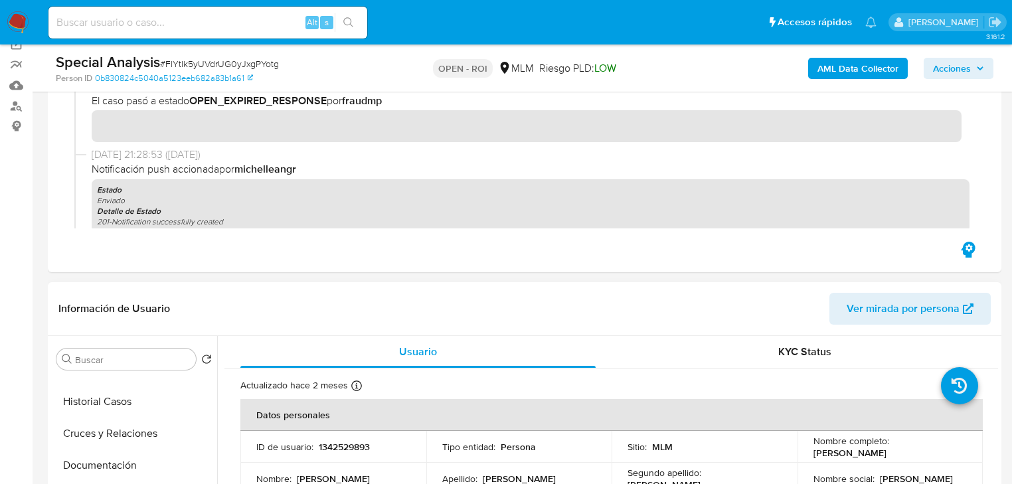
drag, startPoint x: 136, startPoint y: 410, endPoint x: 275, endPoint y: 390, distance: 140.8
click at [137, 410] on button "Historial Casos" at bounding box center [134, 402] width 166 height 32
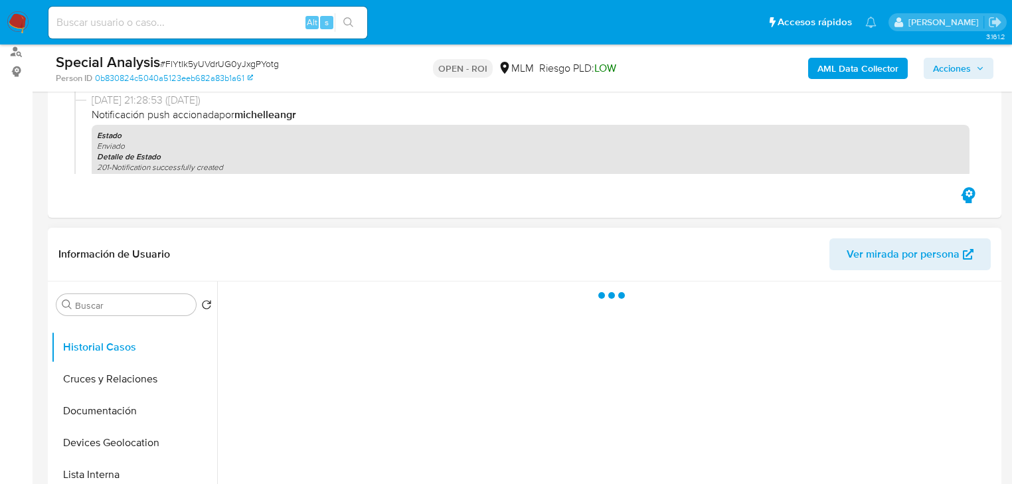
scroll to position [212, 0]
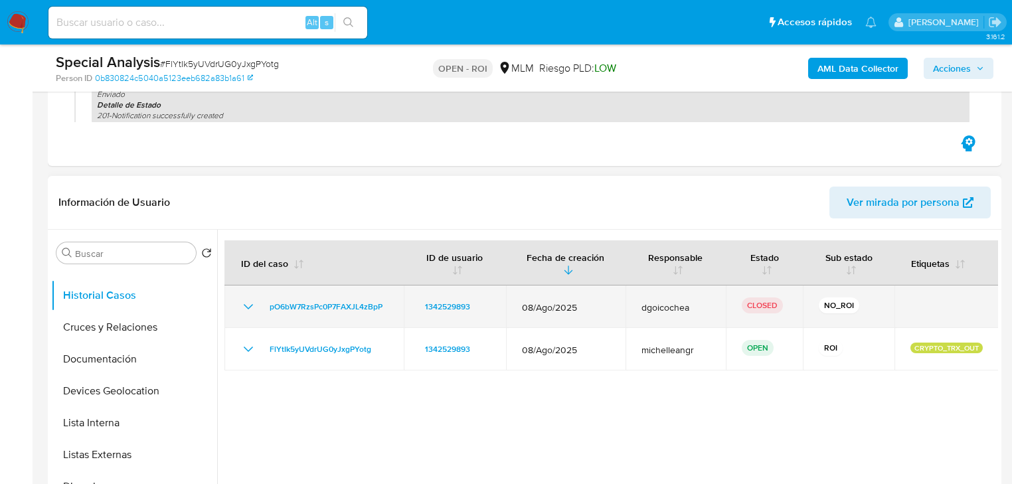
click at [247, 301] on icon "Mostrar/Ocultar" at bounding box center [248, 307] width 16 height 16
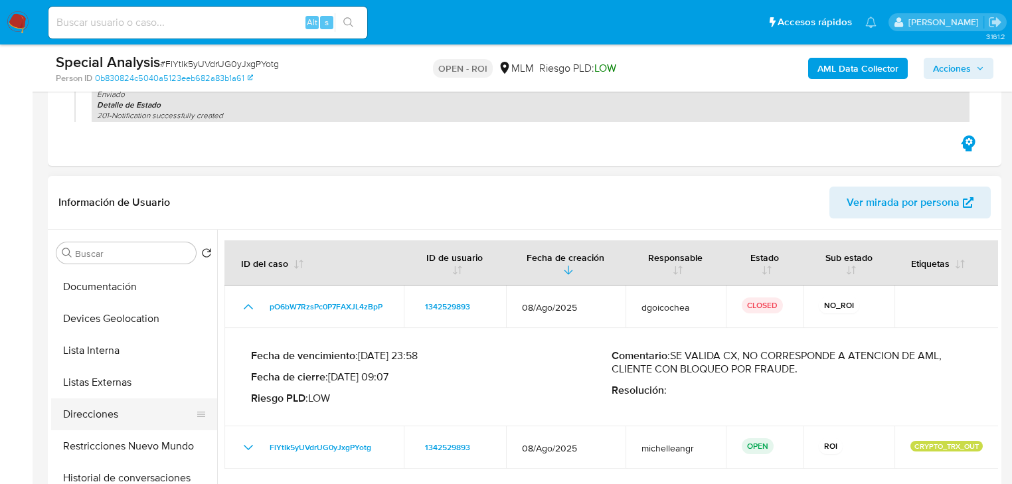
scroll to position [159, 0]
click at [119, 406] on button "Restricciones Nuevo Mundo" at bounding box center [128, 412] width 155 height 32
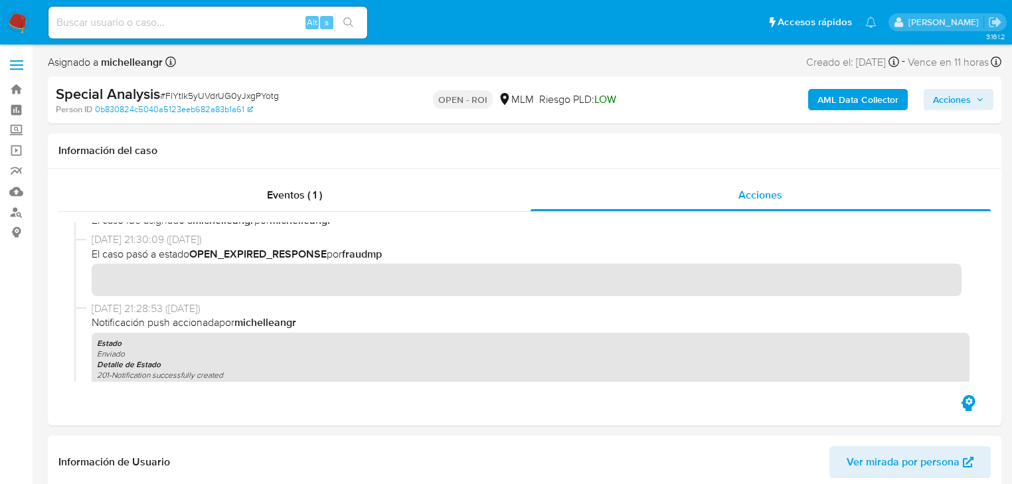
scroll to position [690, 0]
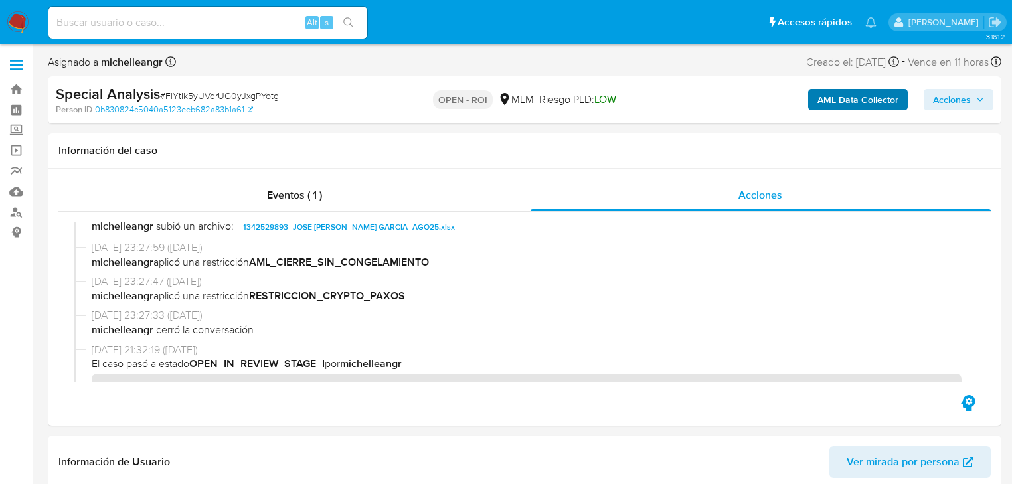
drag, startPoint x: 947, startPoint y: 98, endPoint x: 842, endPoint y: 106, distance: 105.2
click at [947, 98] on span "Acciones" at bounding box center [952, 99] width 38 height 21
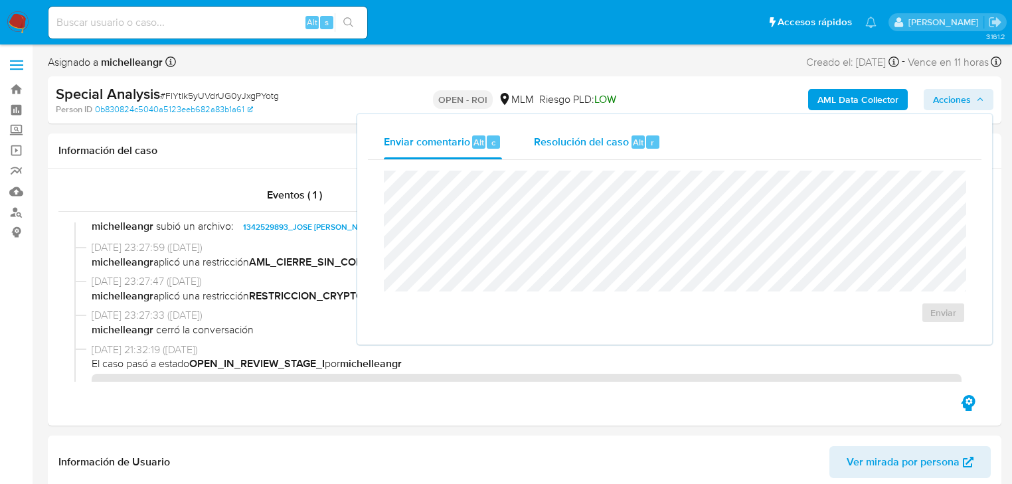
click at [595, 140] on span "Resolución del caso" at bounding box center [581, 141] width 95 height 15
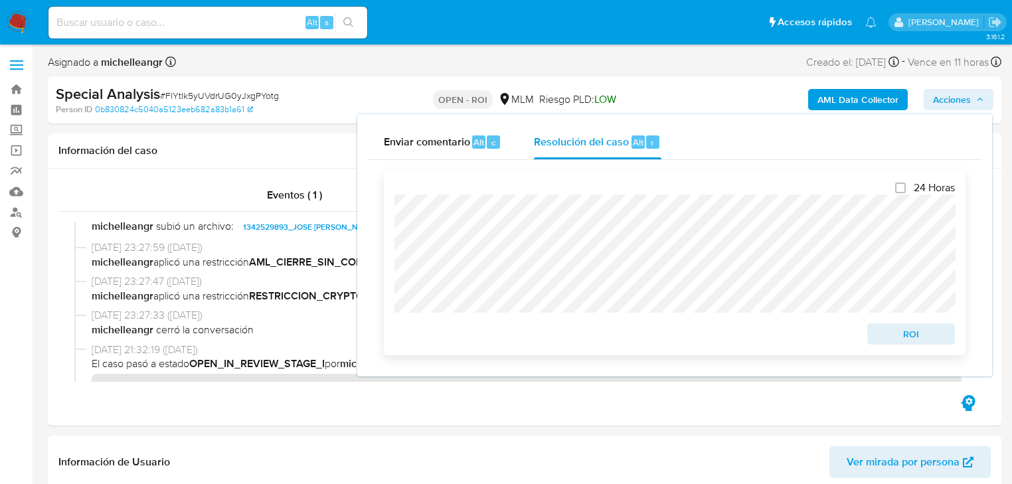
click at [905, 337] on span "ROI" at bounding box center [910, 334] width 69 height 19
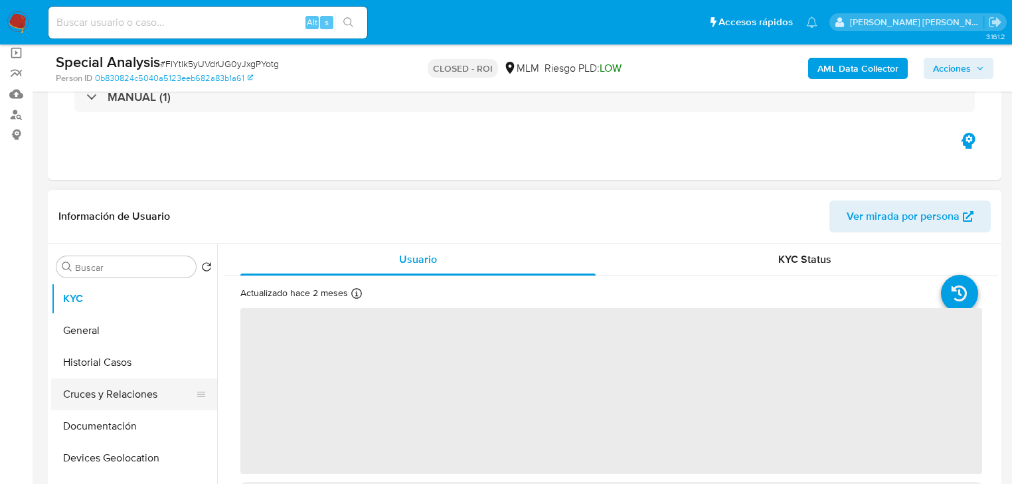
scroll to position [106, 0]
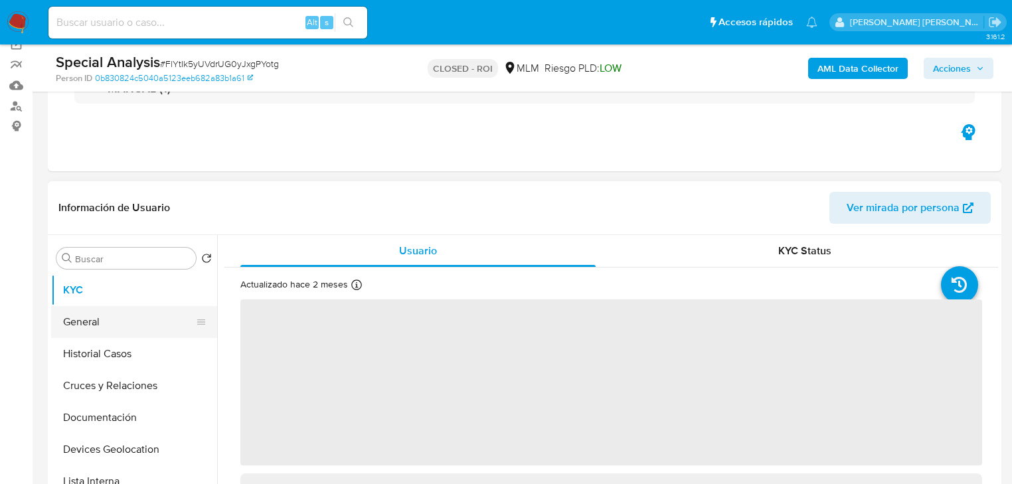
select select "10"
click at [109, 335] on button "General" at bounding box center [128, 322] width 155 height 32
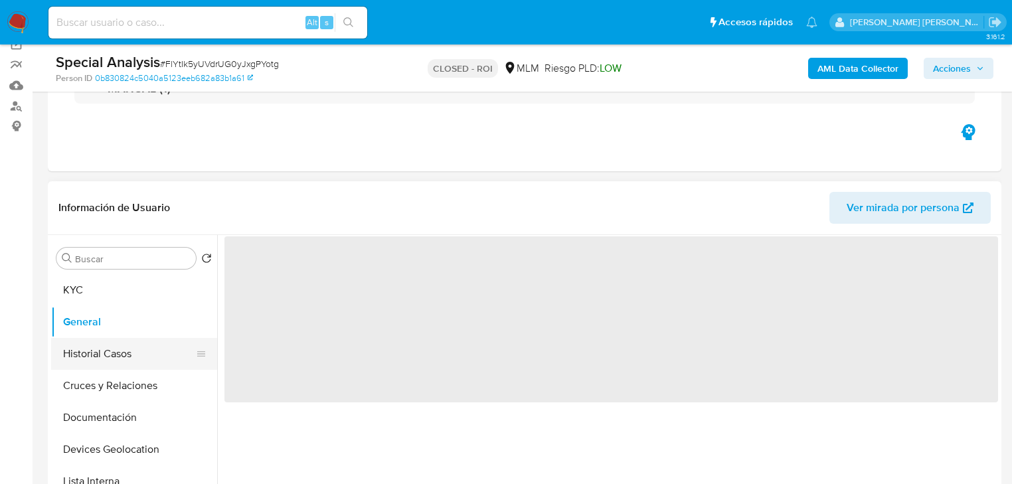
click at [112, 347] on button "Historial Casos" at bounding box center [128, 354] width 155 height 32
